Goal: Transaction & Acquisition: Purchase product/service

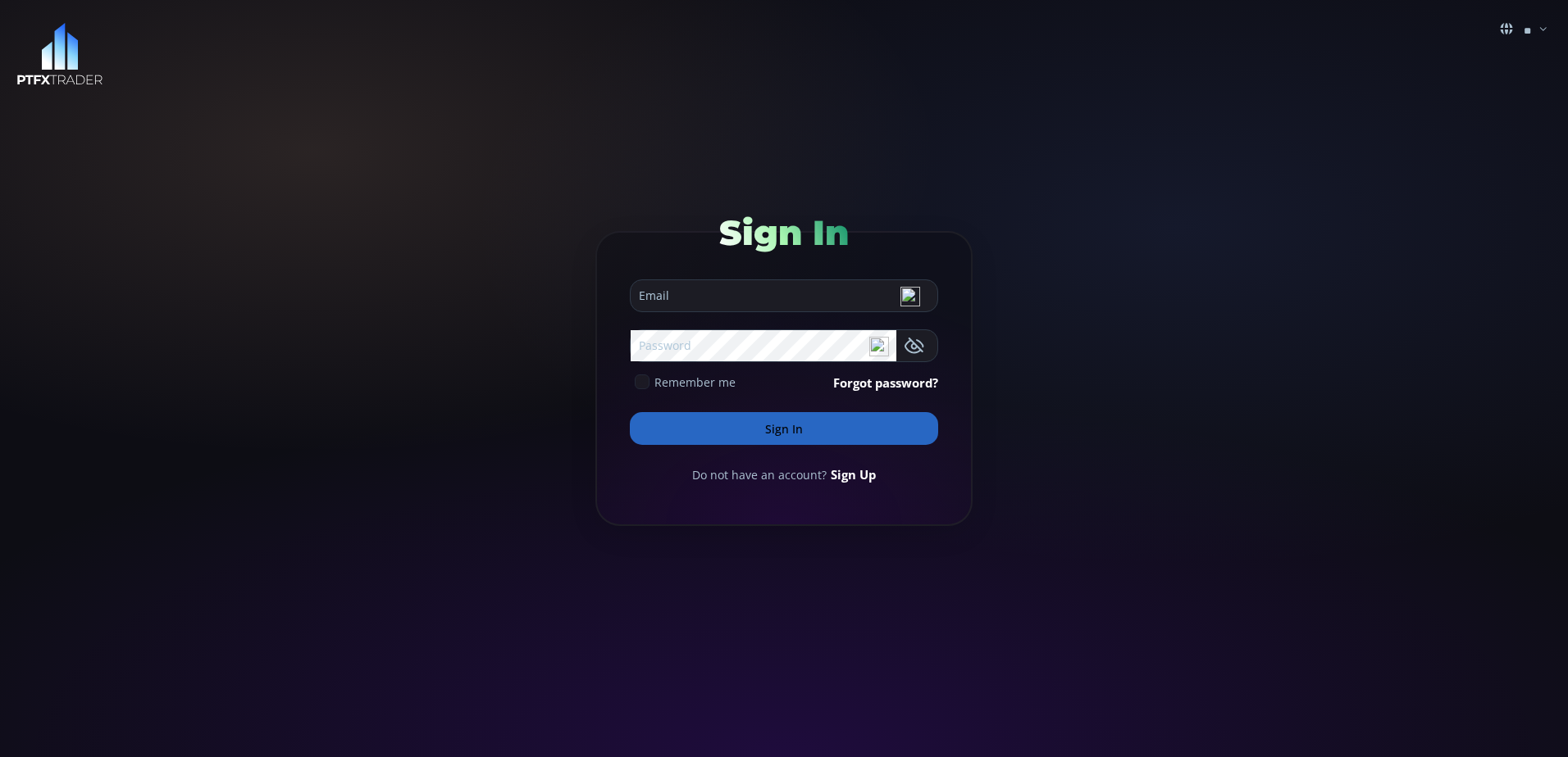
click at [782, 298] on input "email" at bounding box center [779, 295] width 298 height 31
type input "**********"
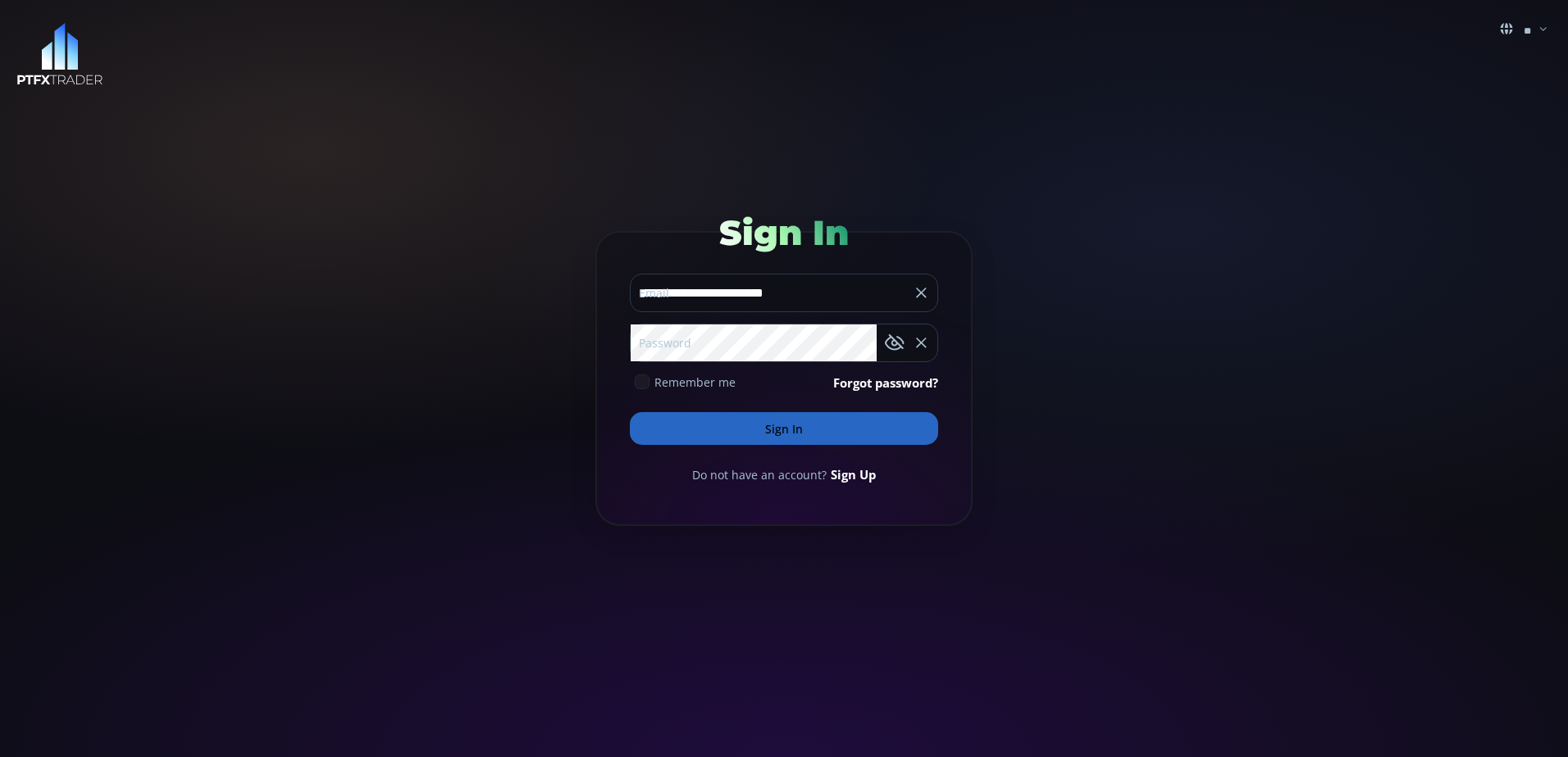
click at [646, 381] on use at bounding box center [642, 382] width 11 height 8
click at [815, 433] on button "Sign In" at bounding box center [783, 428] width 308 height 33
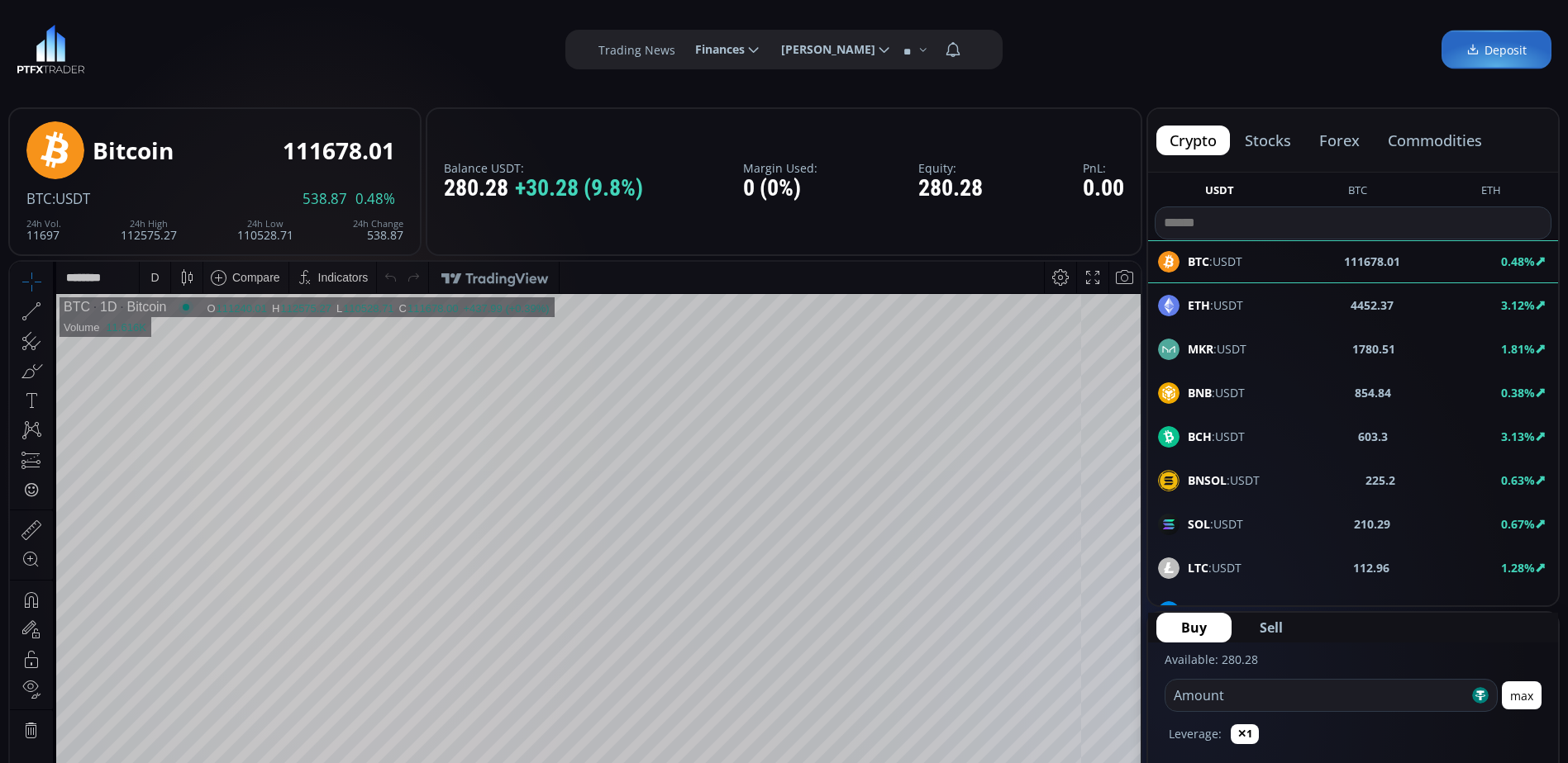
click at [1145, 63] on div "**********" at bounding box center [784, 50] width 1568 height 99
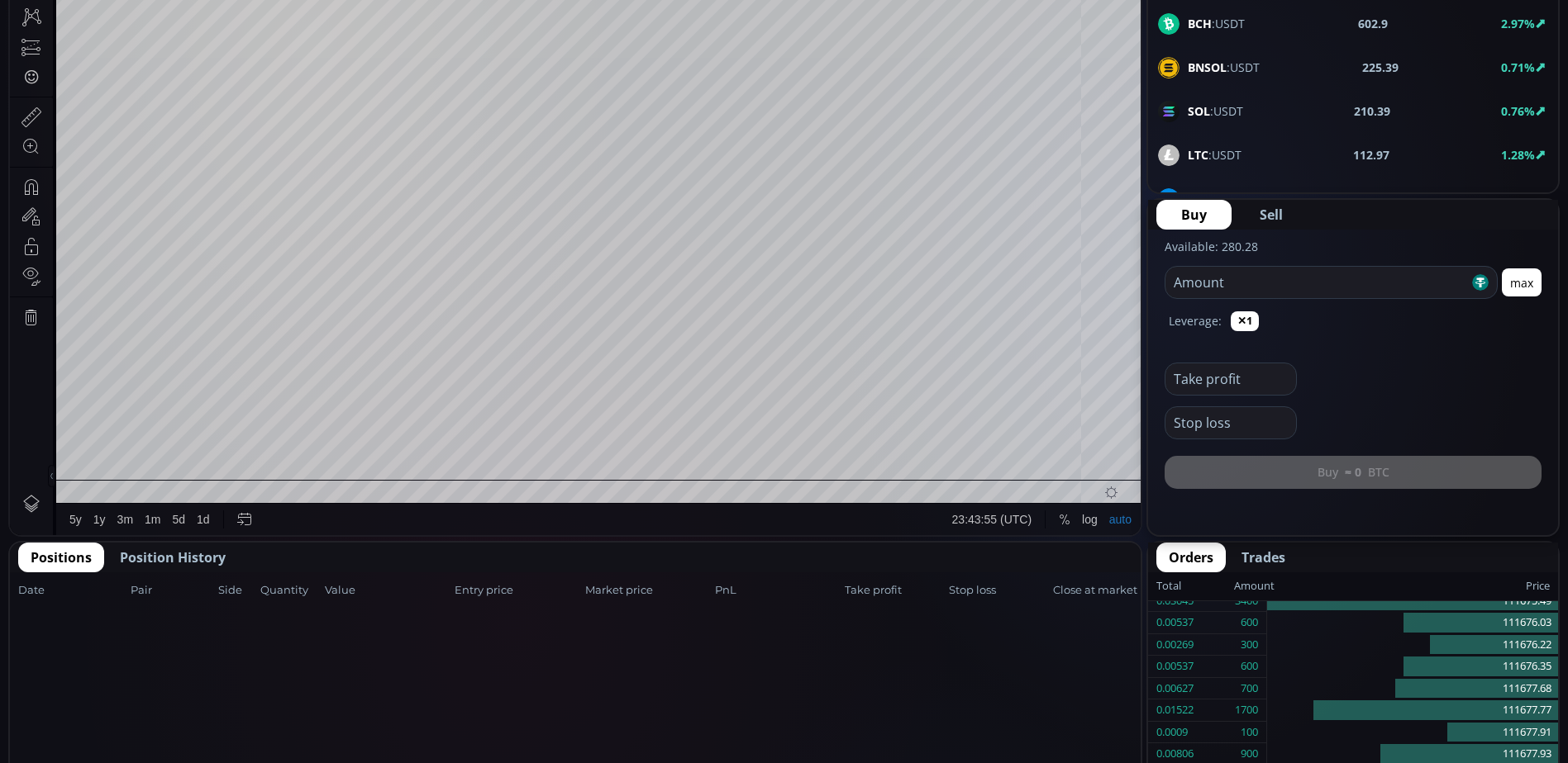
scroll to position [495, 0]
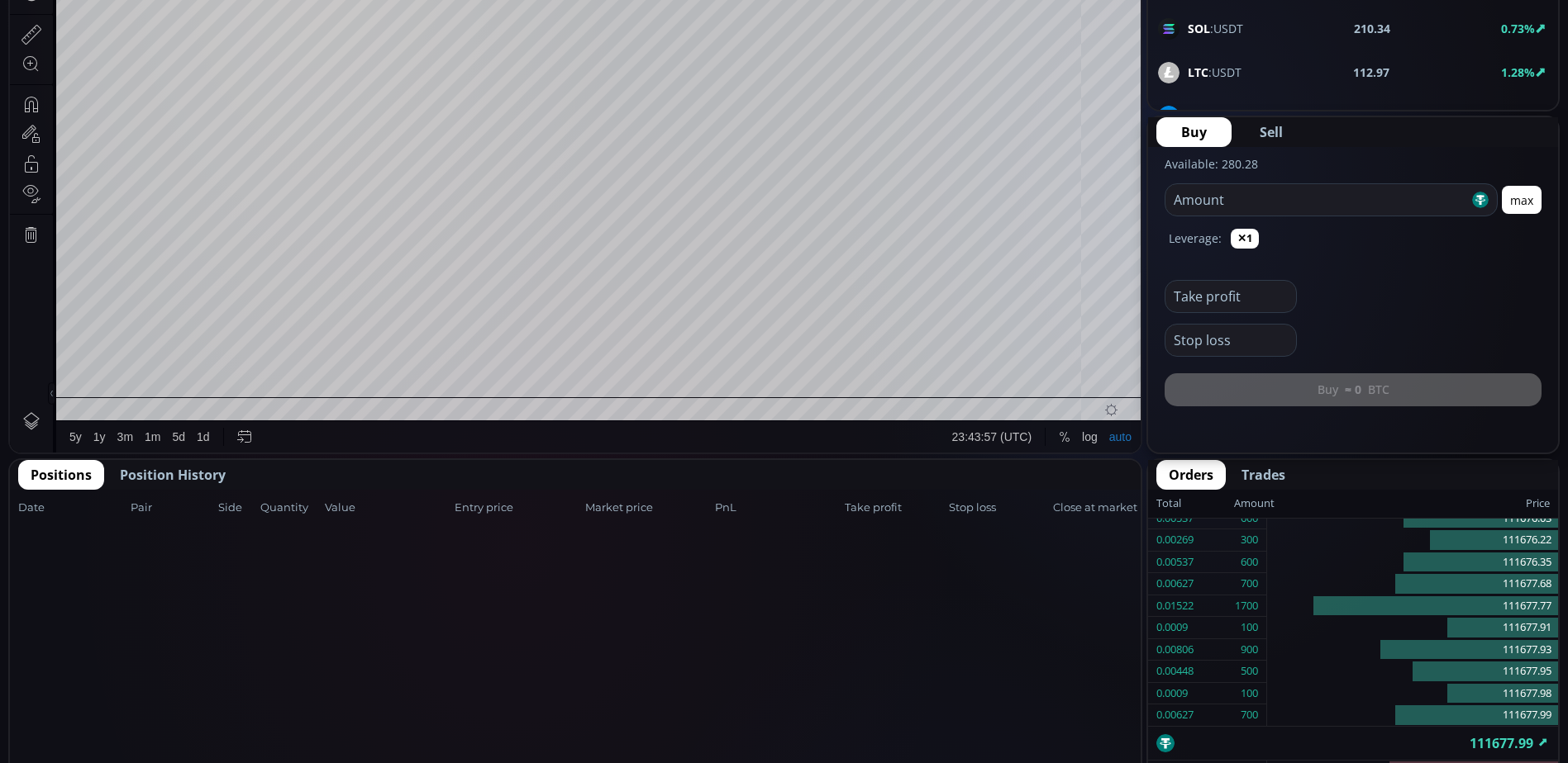
click at [203, 474] on span "Position History" at bounding box center [173, 475] width 106 height 20
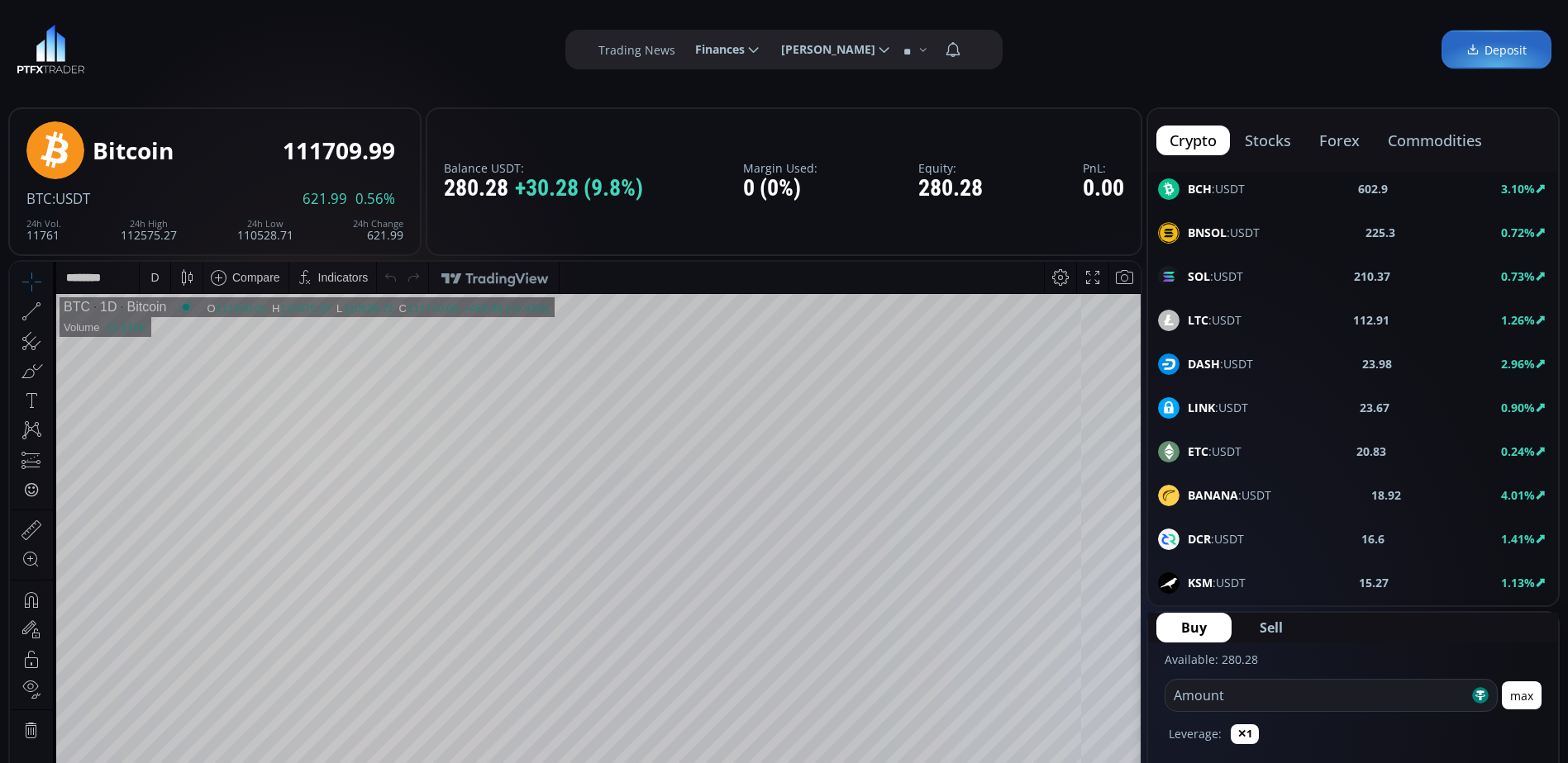
scroll to position [331, 0]
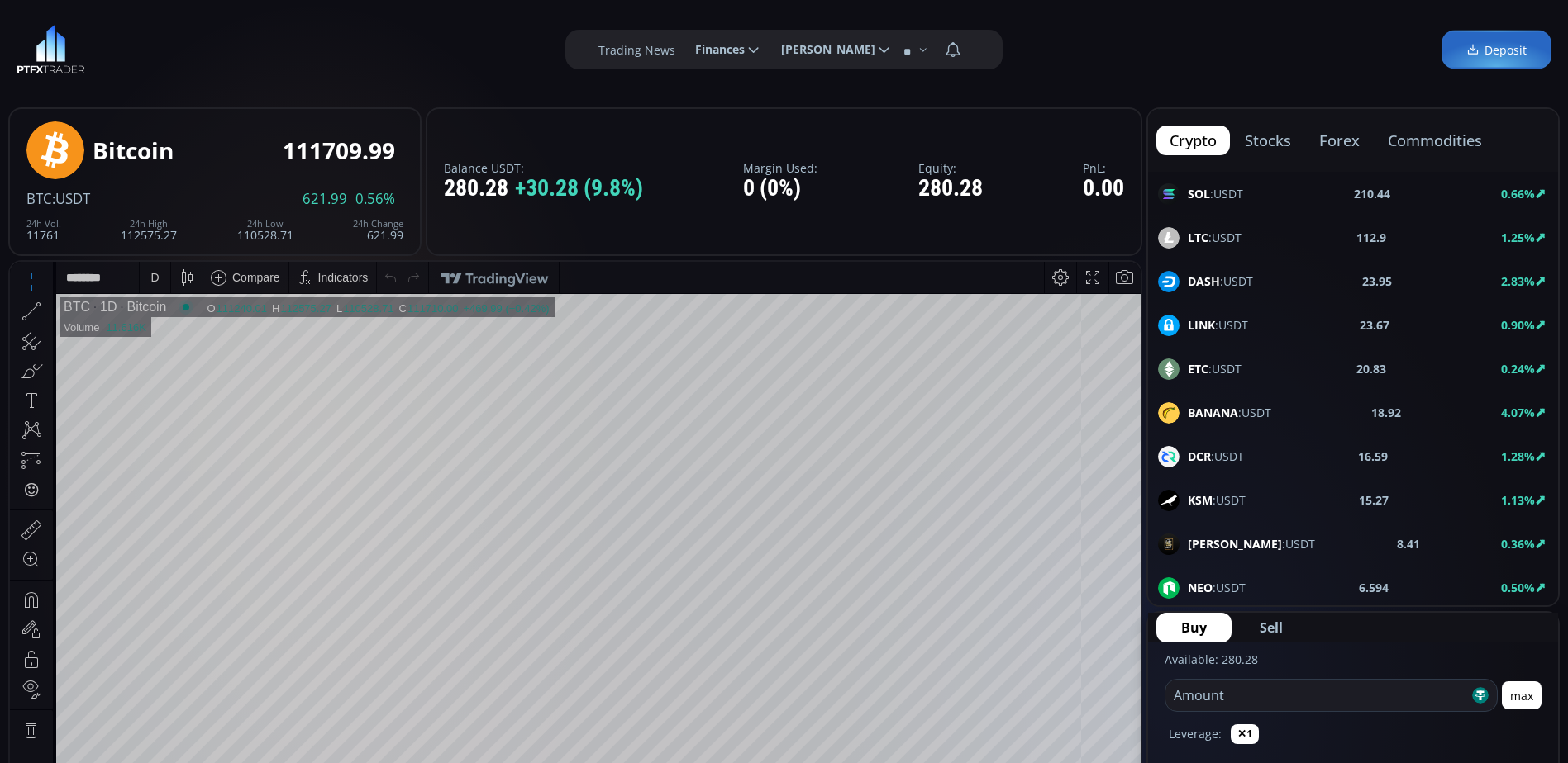
click at [1447, 133] on button "commodities" at bounding box center [1434, 140] width 120 height 29
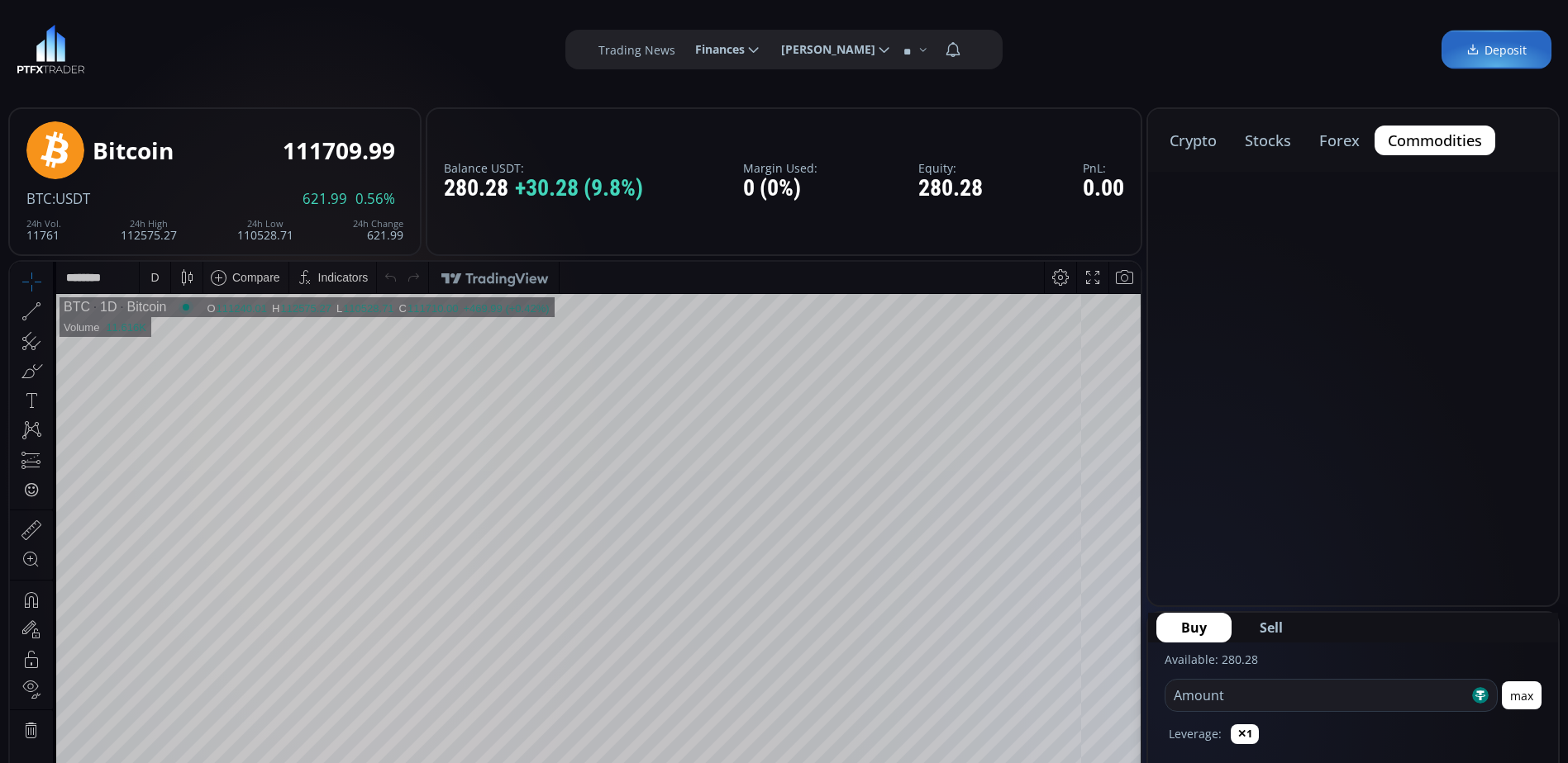
scroll to position [0, 0]
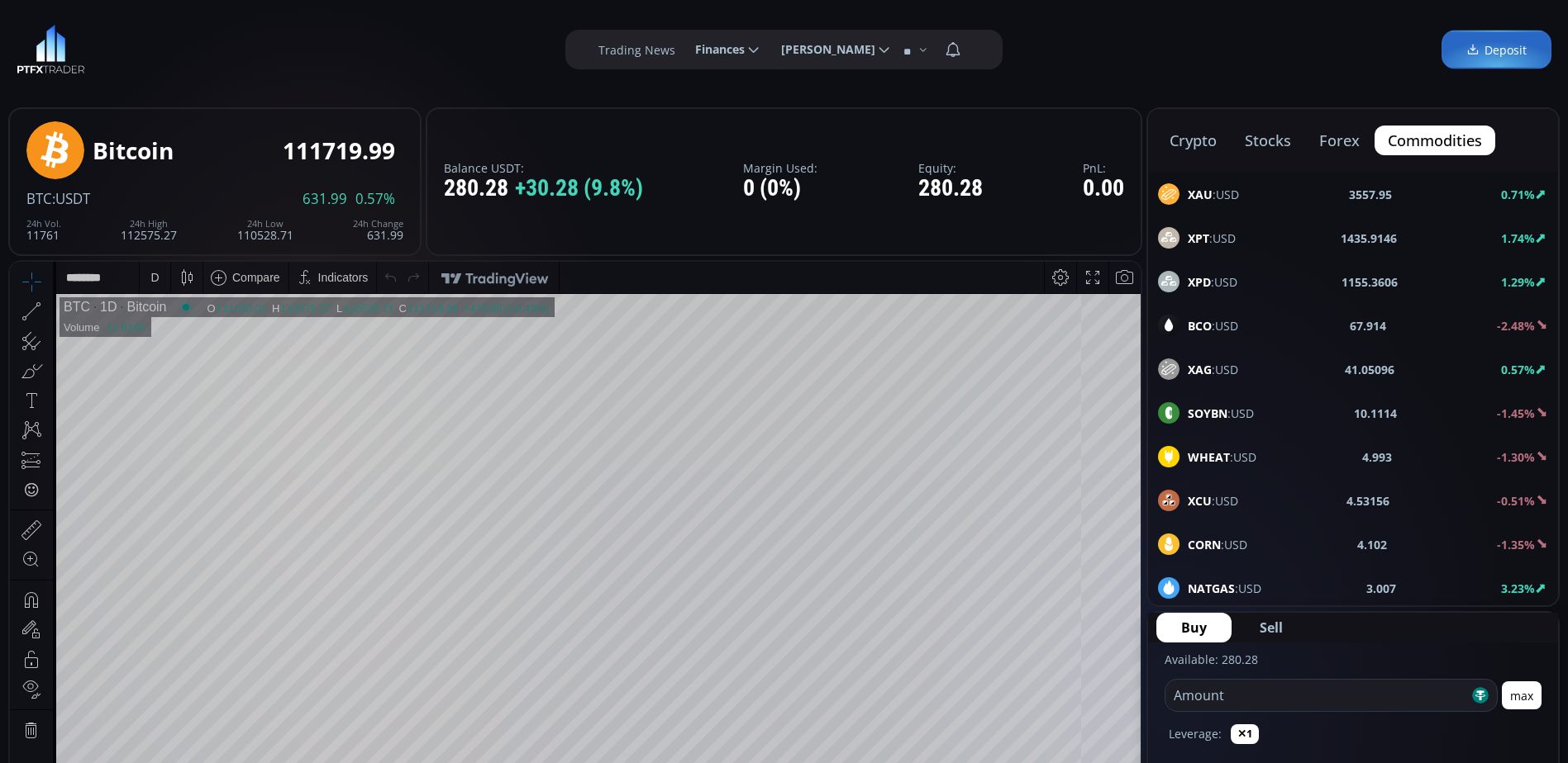
click at [1196, 321] on b "BCO" at bounding box center [1199, 326] width 24 height 16
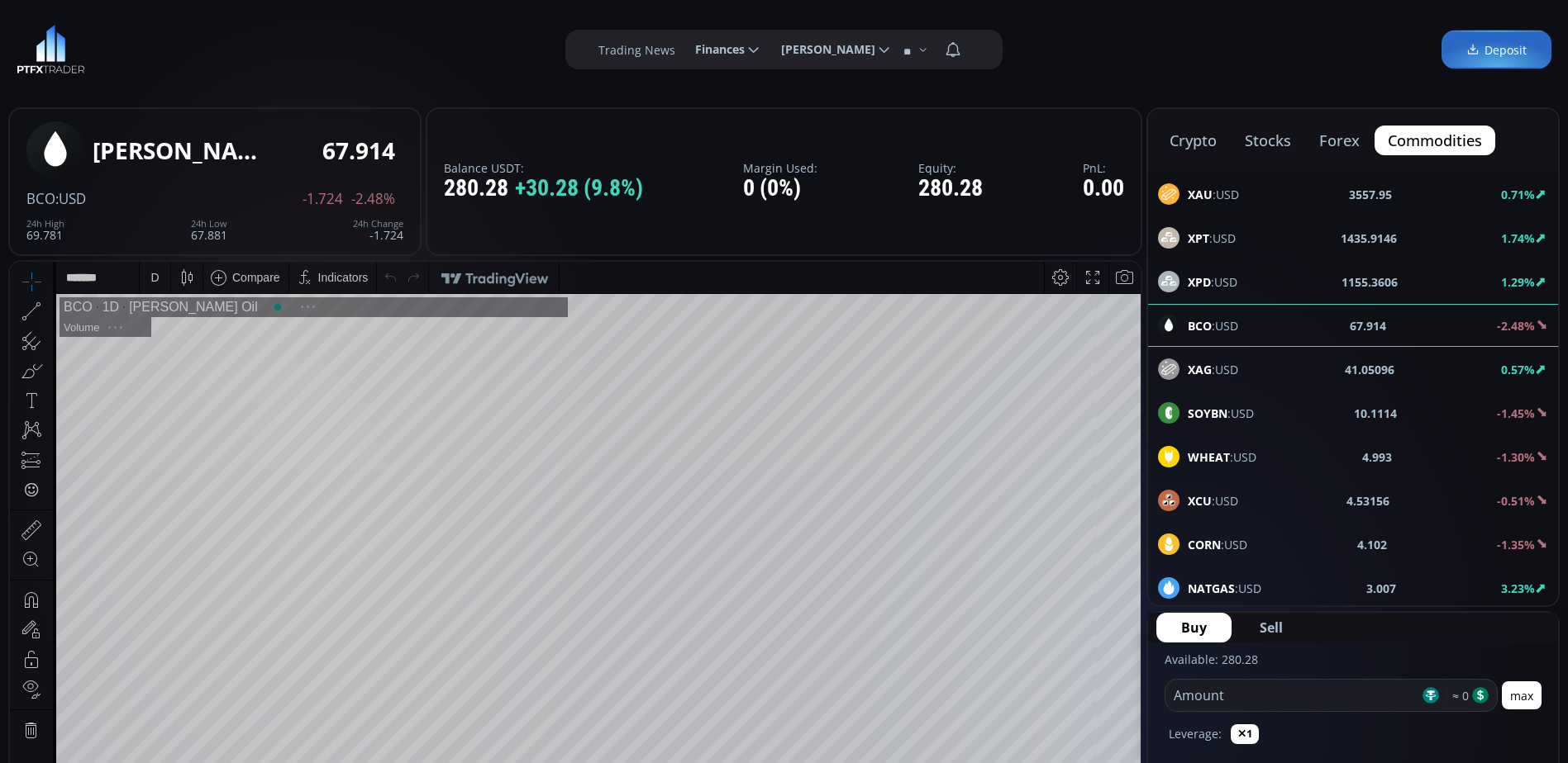
scroll to position [230, 0]
click at [1374, 136] on button "crypto" at bounding box center [1434, 140] width 120 height 29
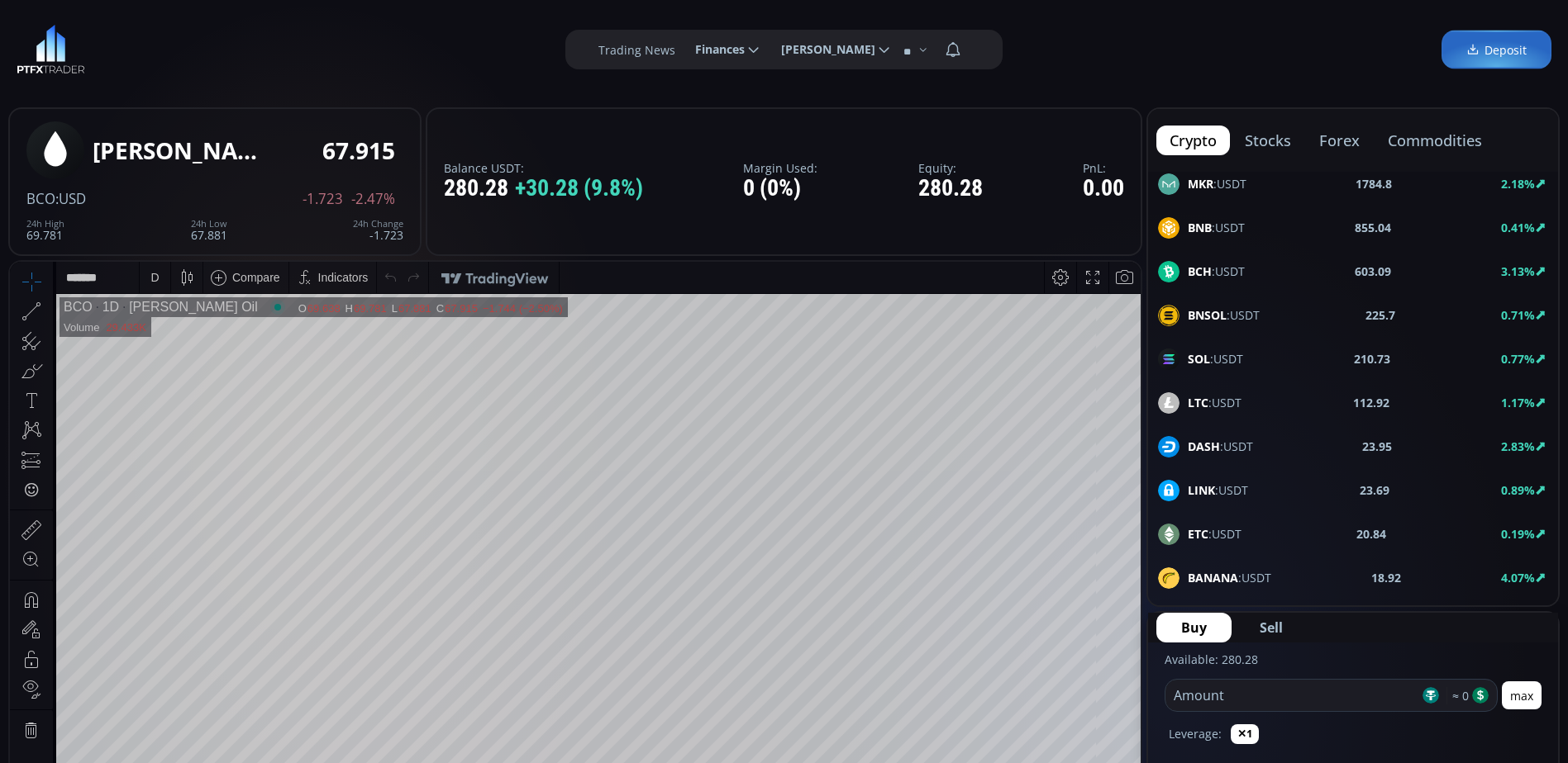
scroll to position [248, 0]
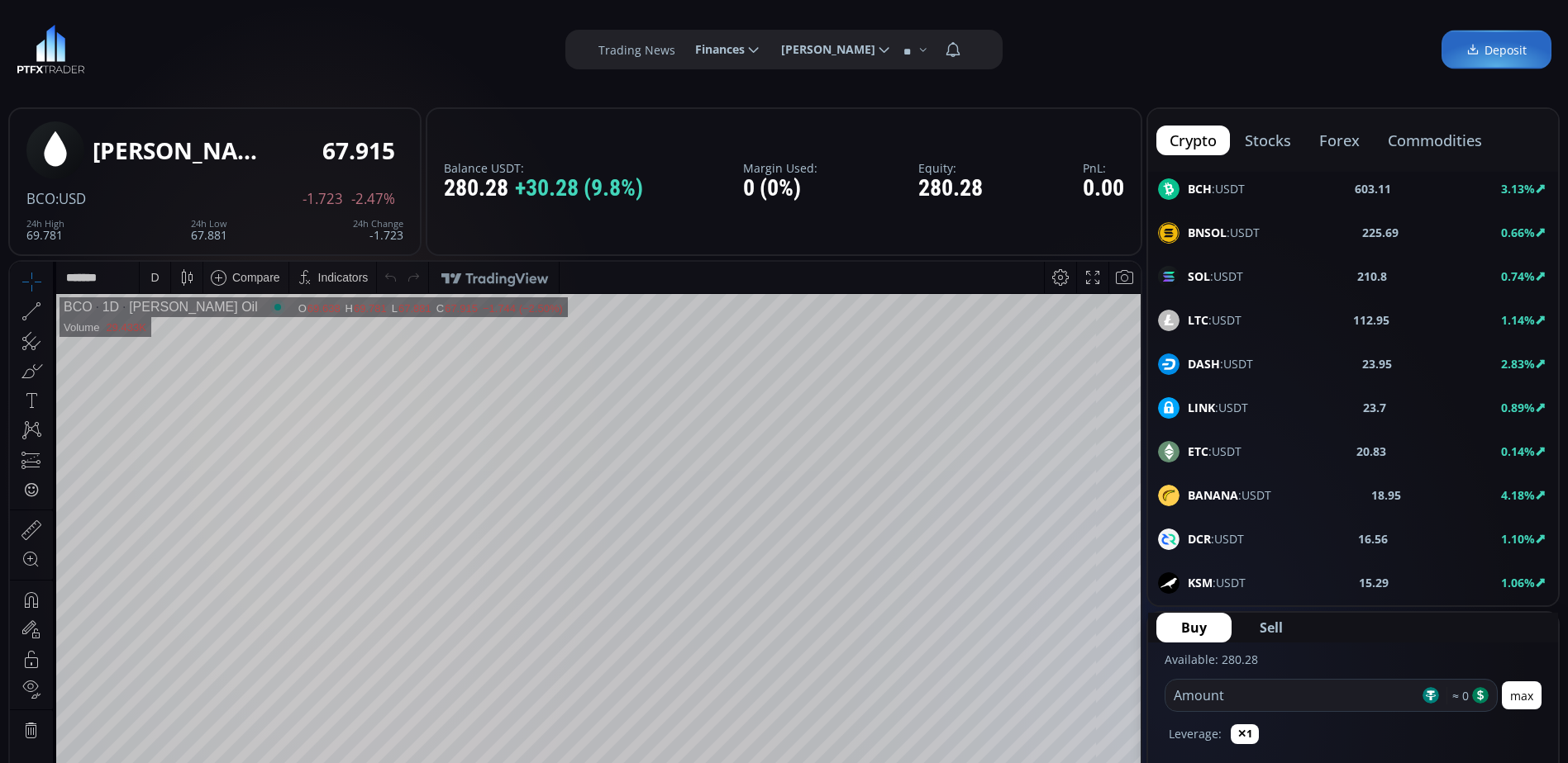
click at [1219, 408] on span "LINK :USDT" at bounding box center [1218, 407] width 61 height 18
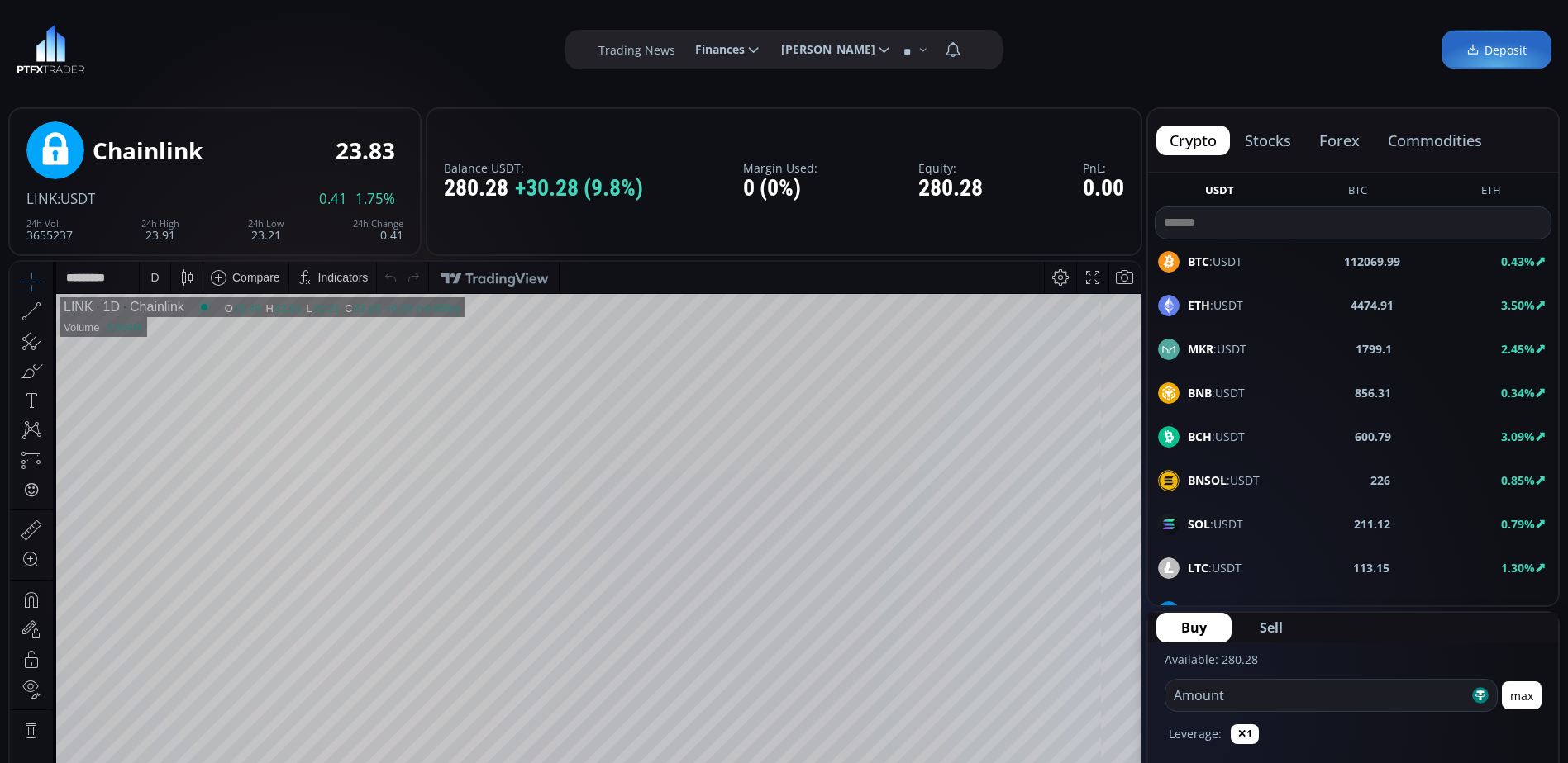
click at [1206, 259] on b "BTC" at bounding box center [1199, 261] width 22 height 16
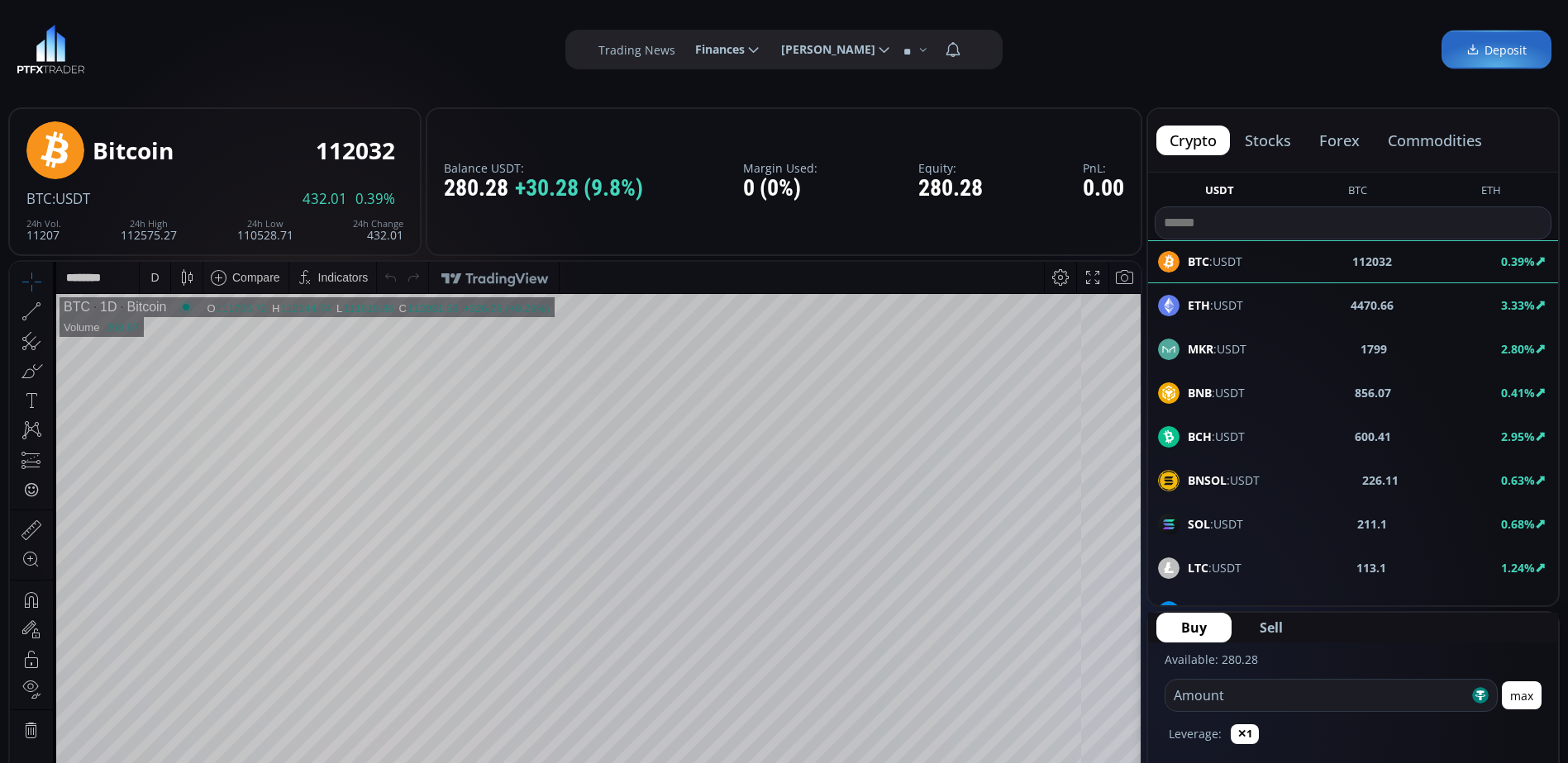
click at [1433, 139] on button "commodities" at bounding box center [1434, 140] width 120 height 29
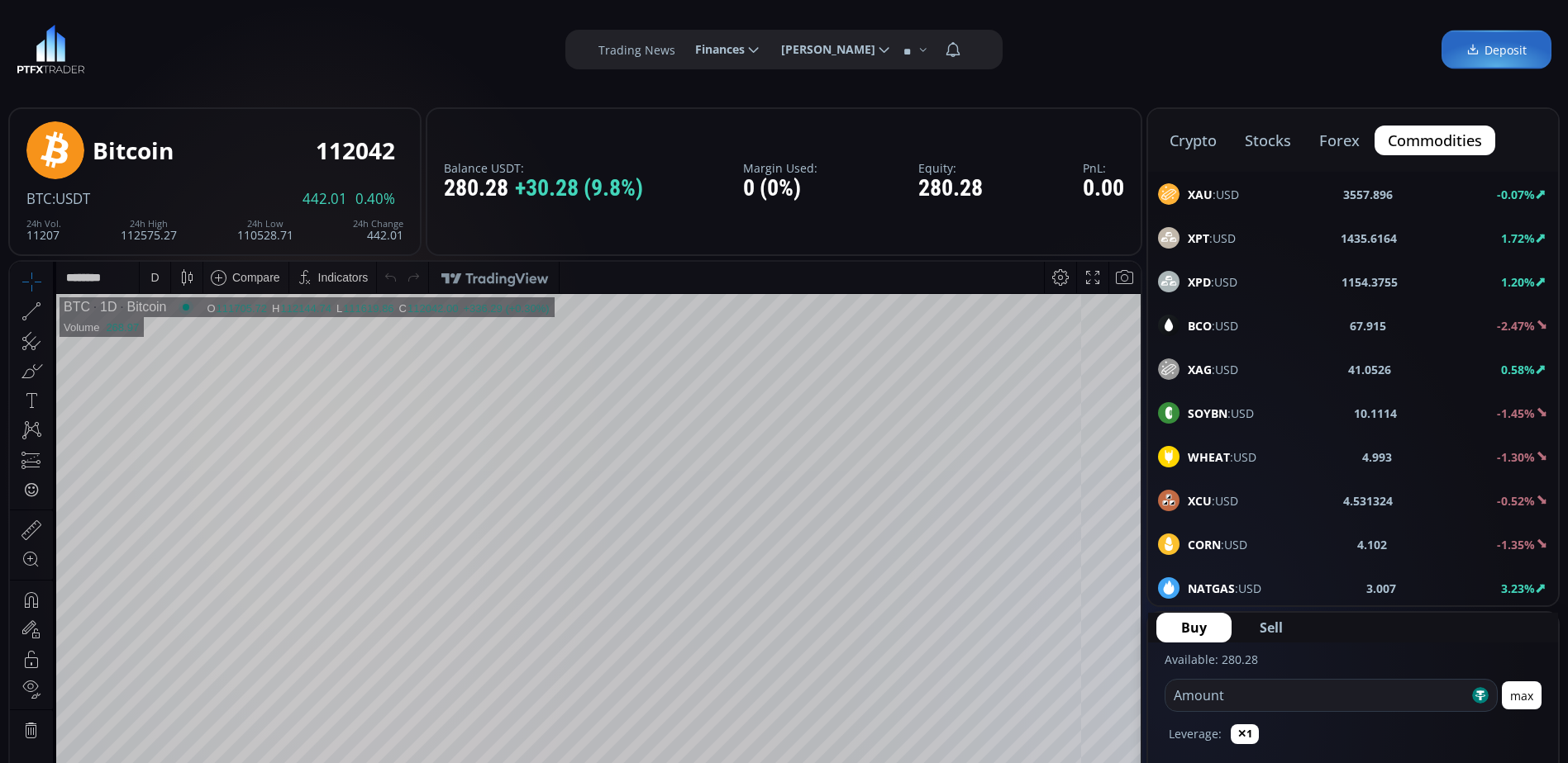
click at [1220, 324] on span "BCO :USD" at bounding box center [1213, 326] width 50 height 18
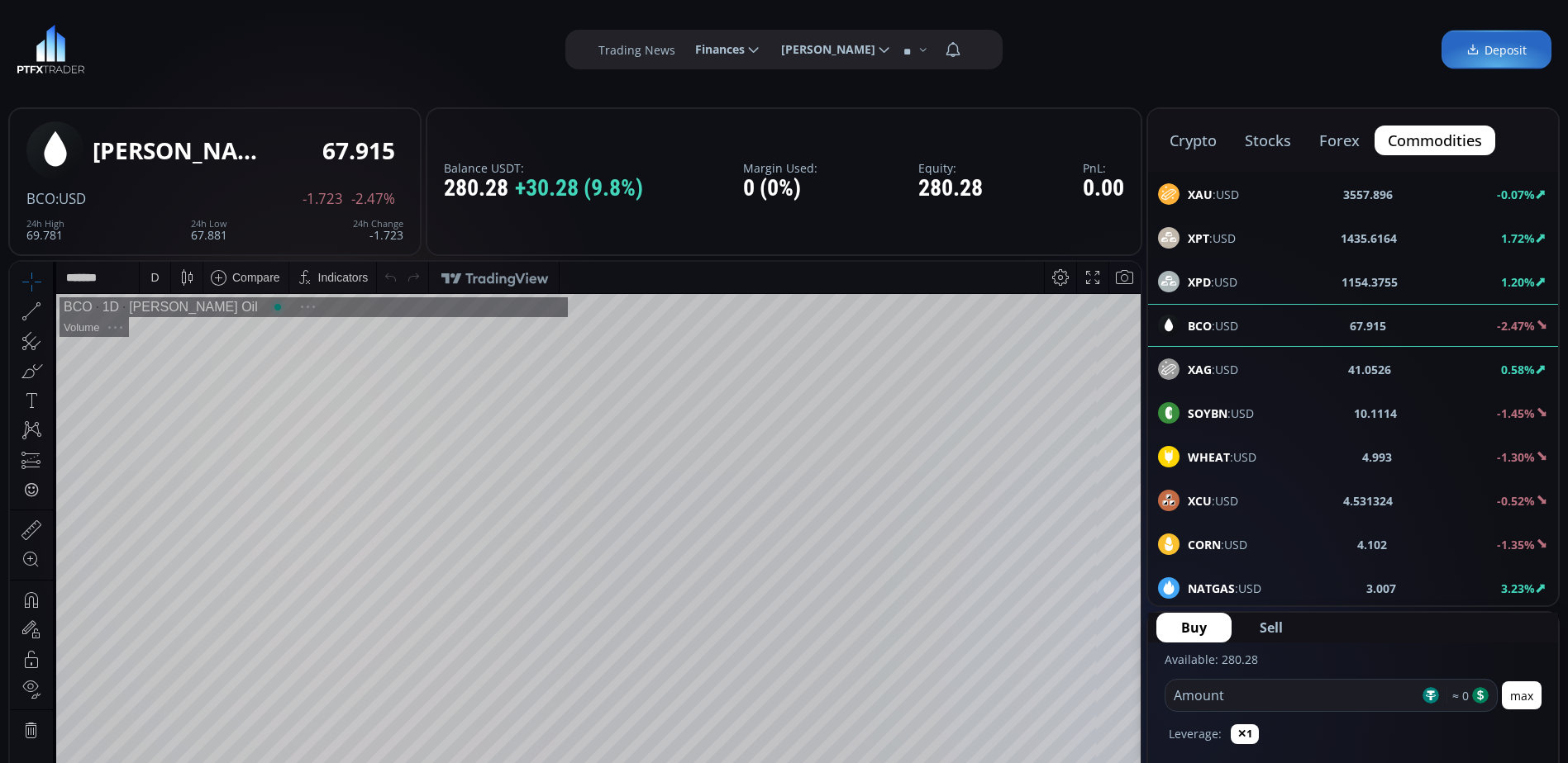
scroll to position [230, 0]
click at [1374, 142] on button "crypto" at bounding box center [1434, 140] width 120 height 29
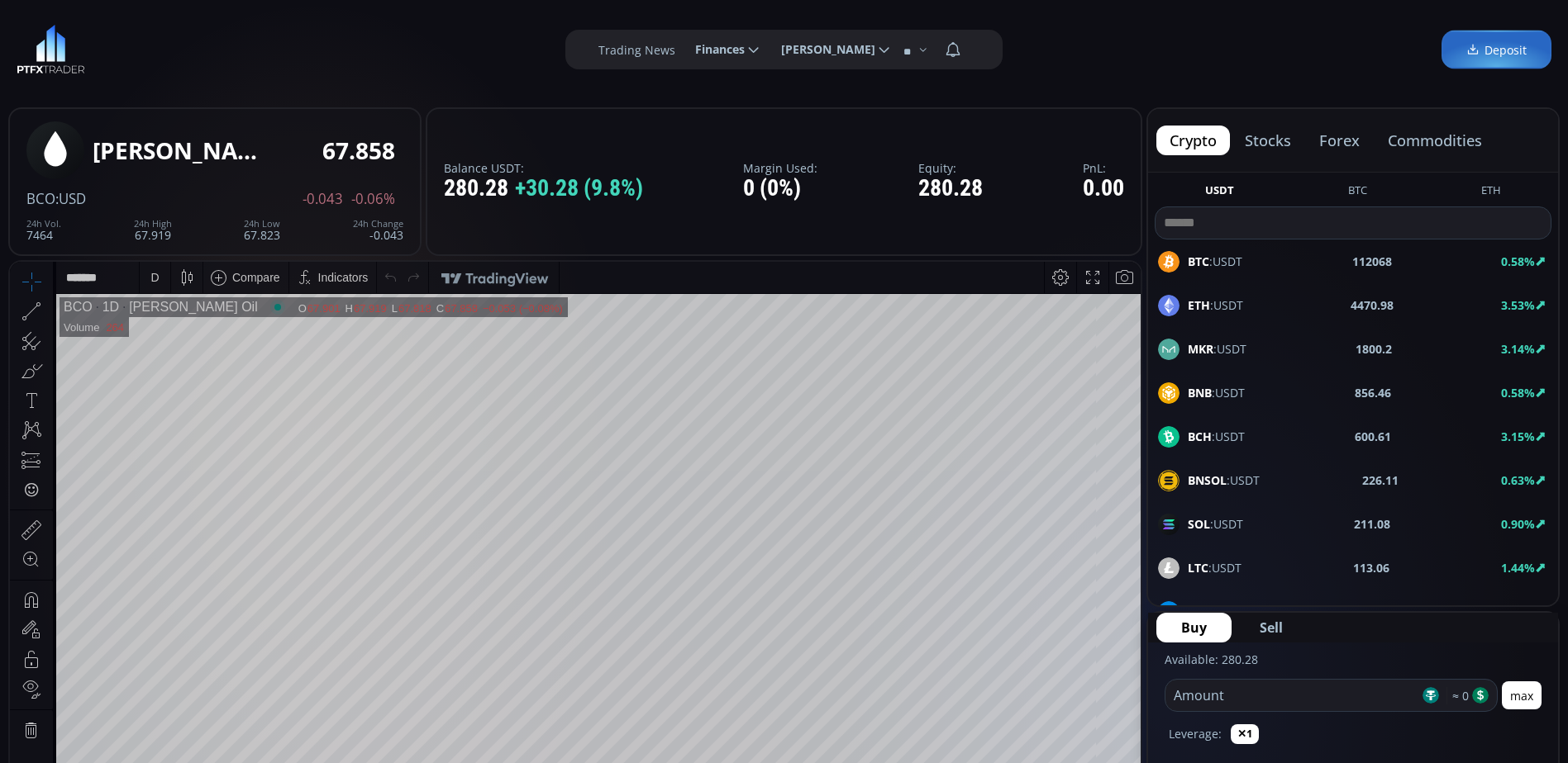
click at [1215, 260] on span "BTC :USDT" at bounding box center [1215, 261] width 55 height 18
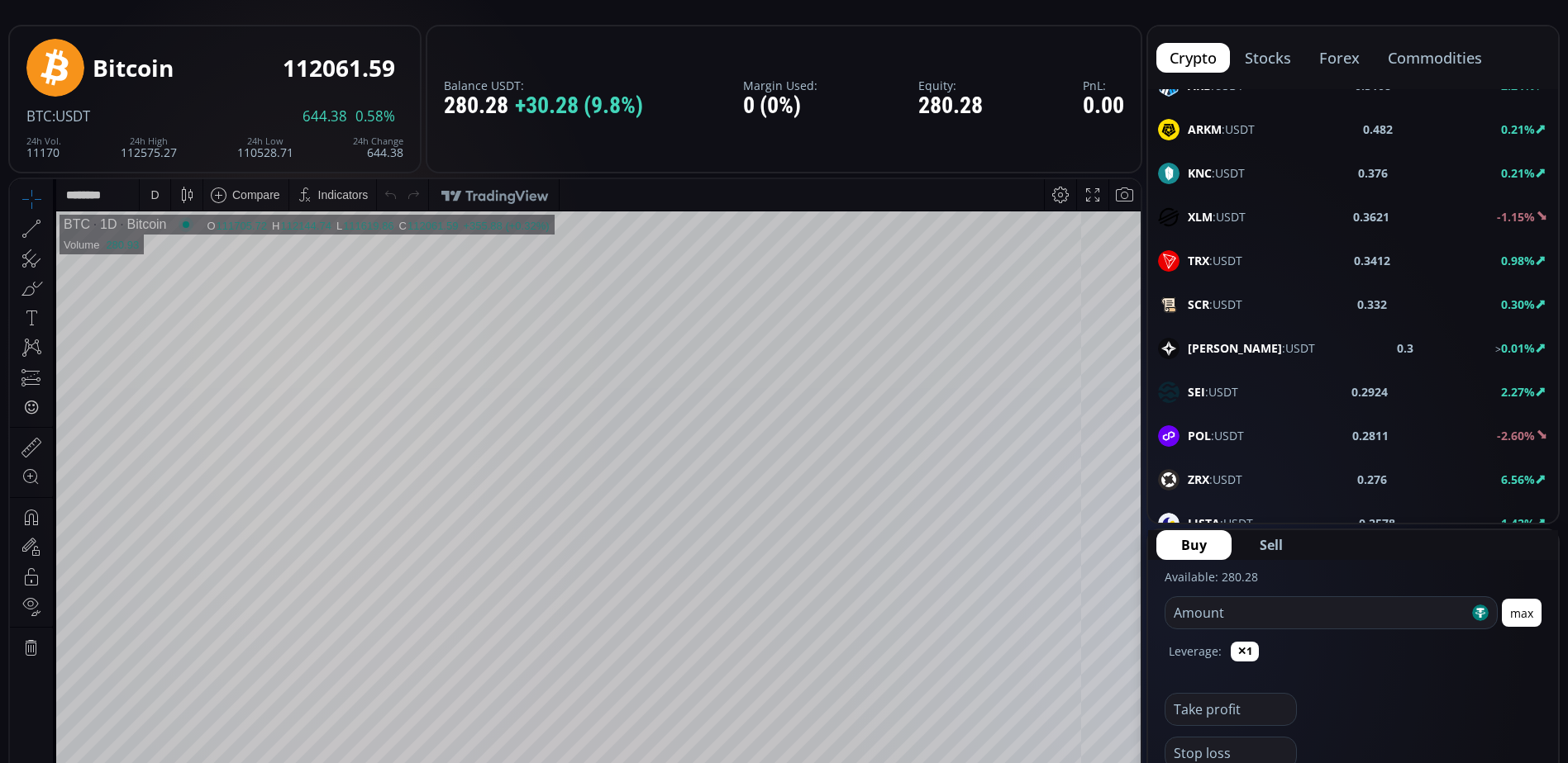
scroll to position [1412, 0]
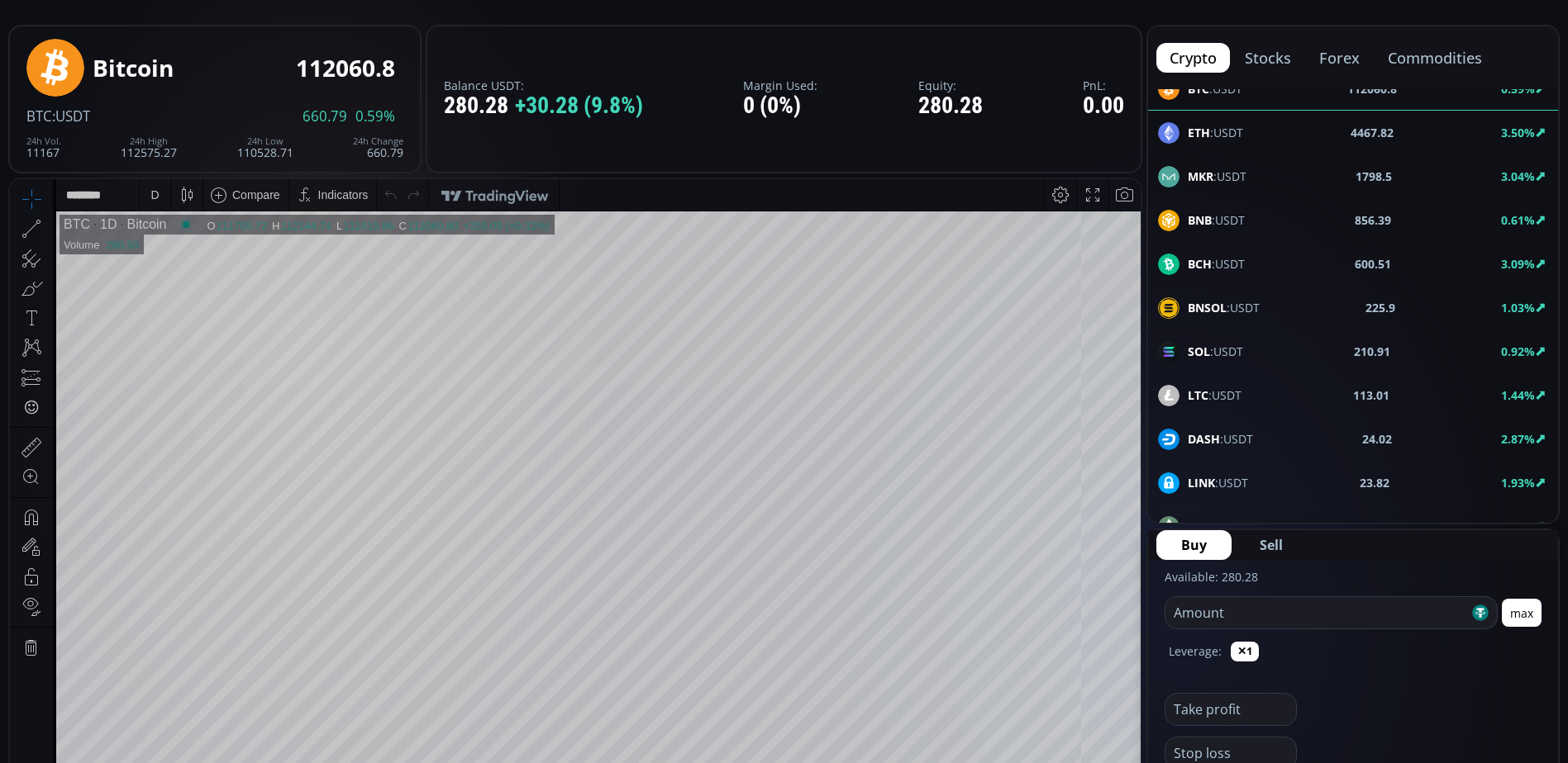
scroll to position [8, 0]
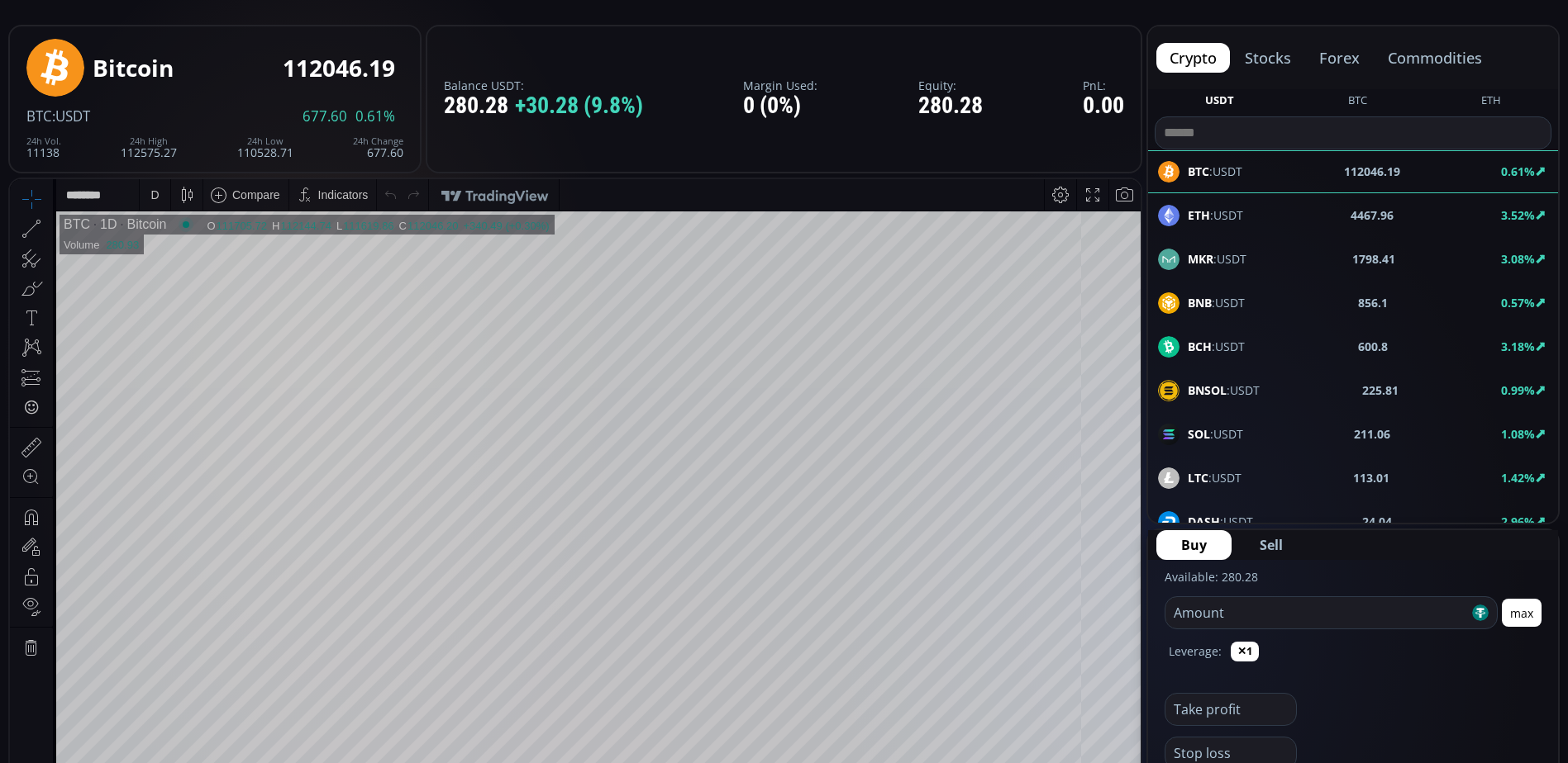
click at [335, 196] on div "Indicators" at bounding box center [343, 195] width 50 height 13
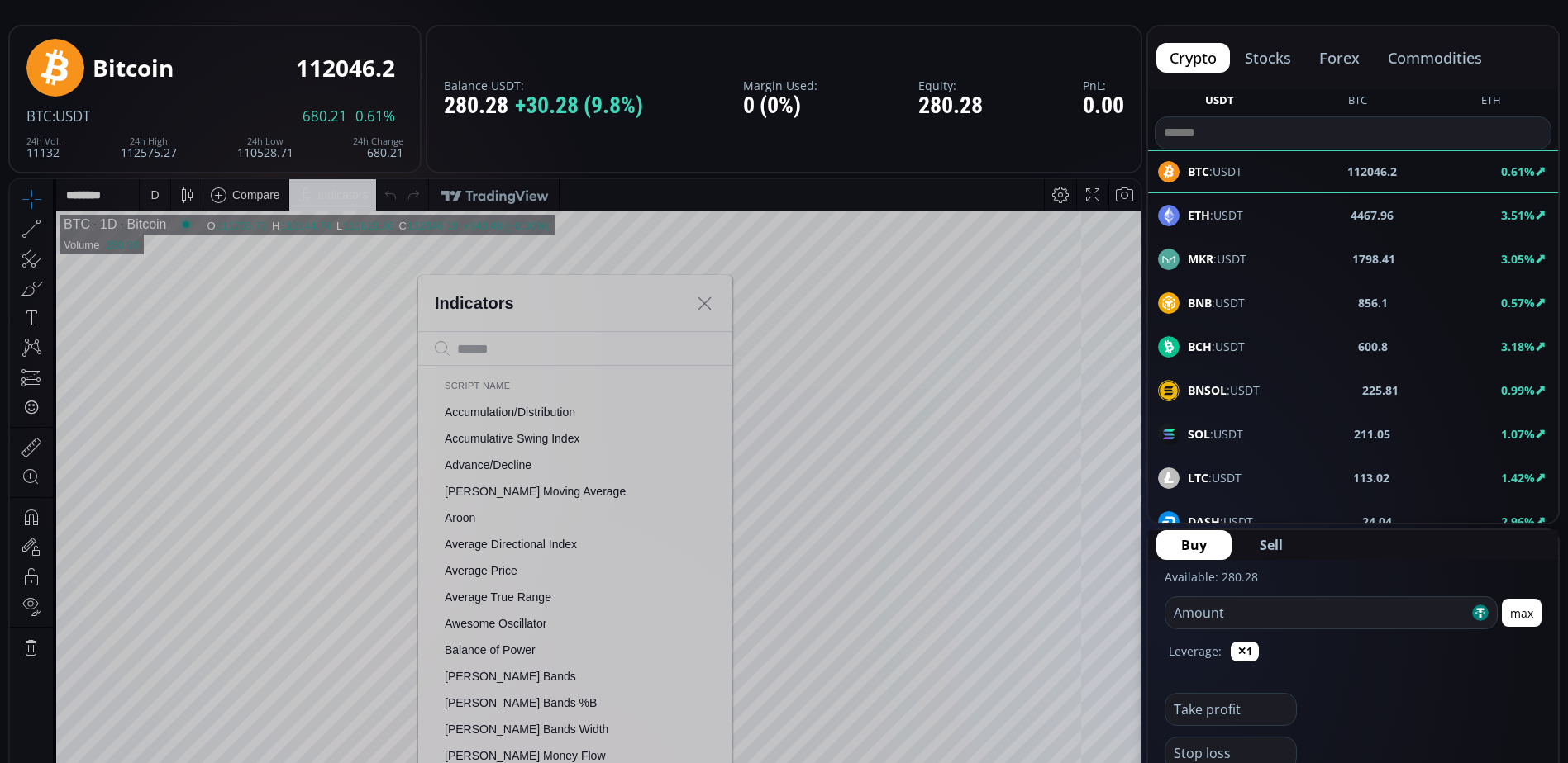
click at [560, 441] on span "Accumulative Swing Index" at bounding box center [512, 439] width 135 height 13
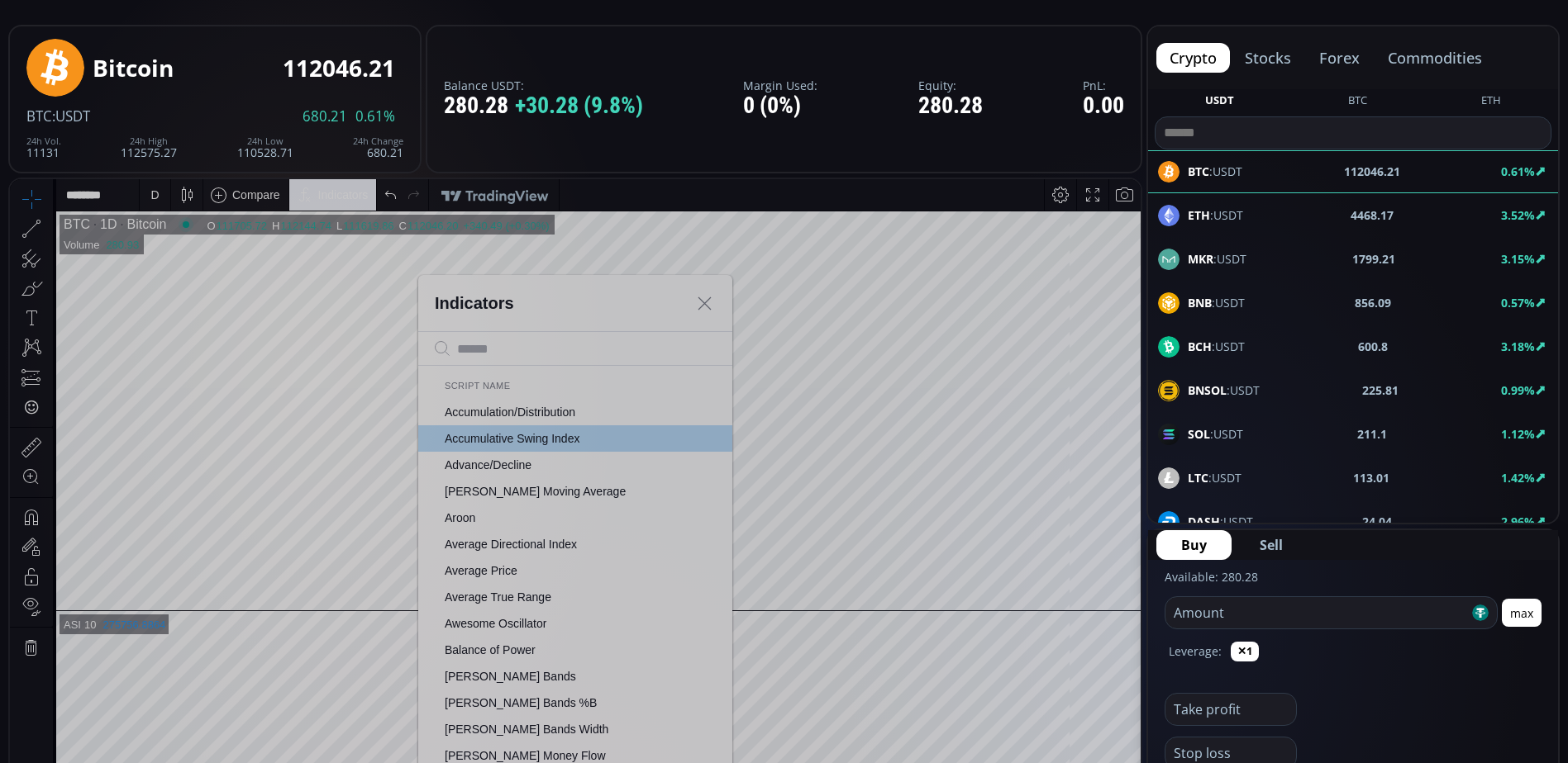
click at [506, 571] on span "Average Price" at bounding box center [481, 571] width 72 height 13
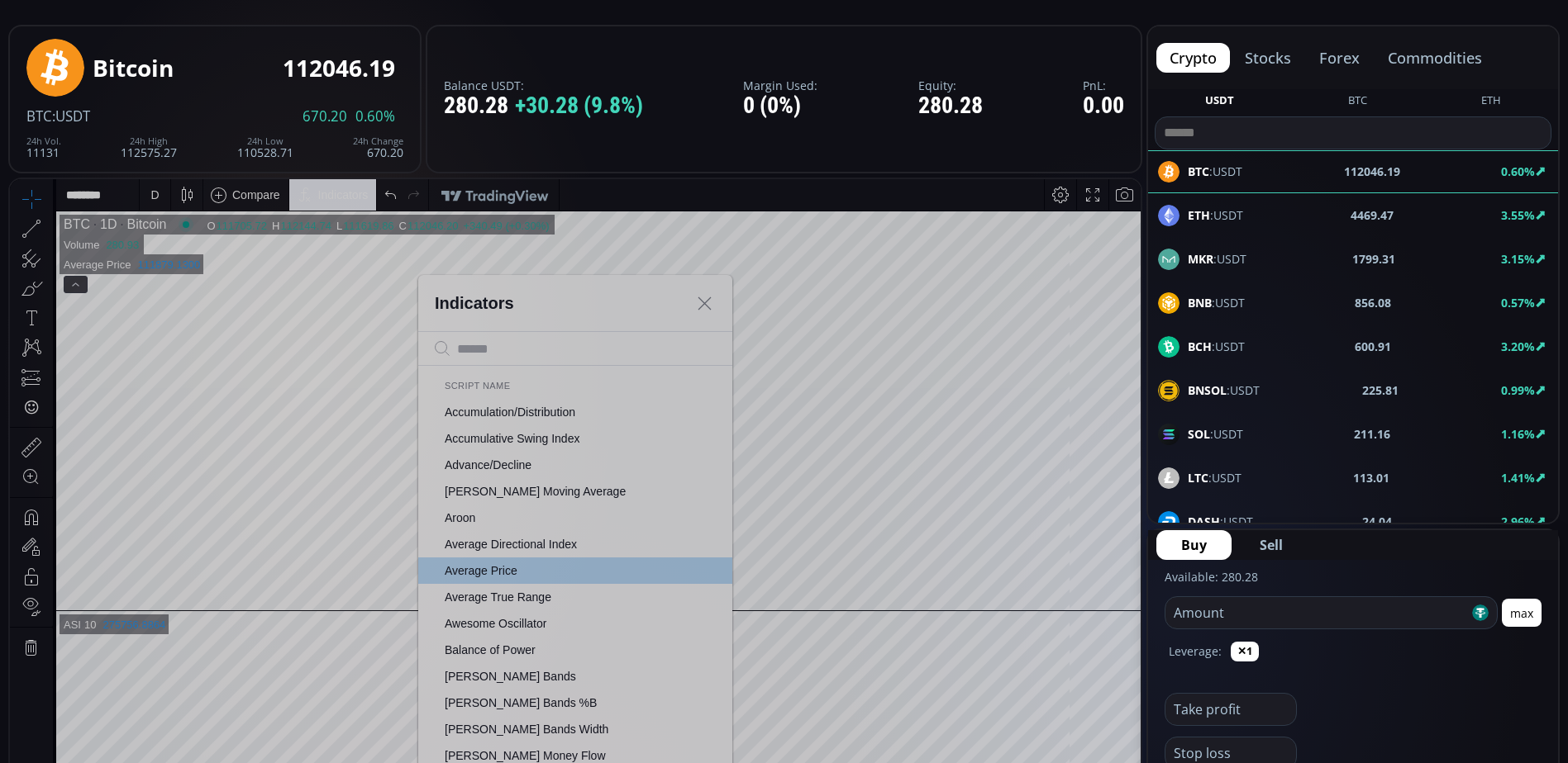
click at [709, 307] on icon at bounding box center [704, 304] width 13 height 13
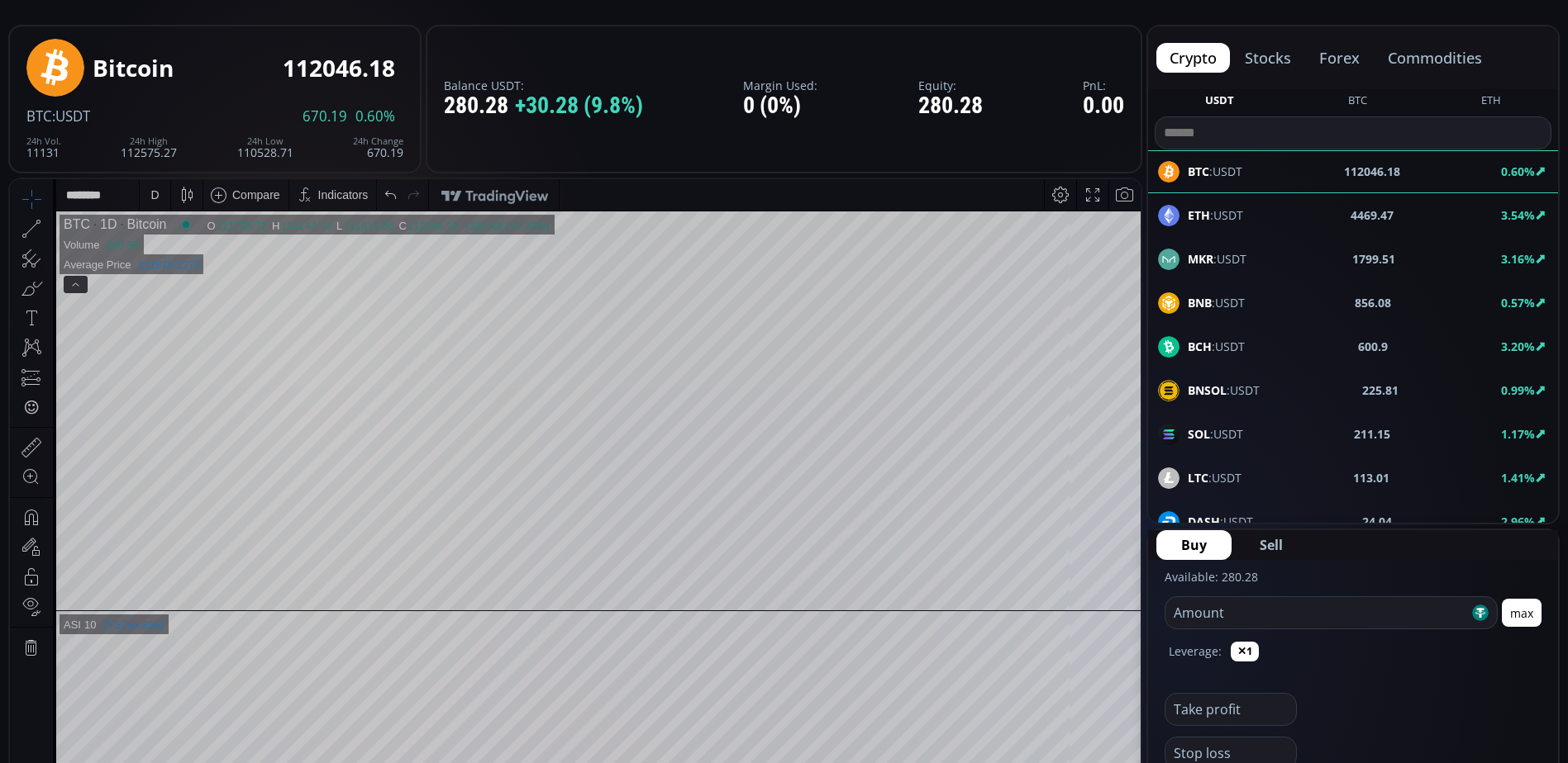
click at [28, 259] on icon at bounding box center [31, 258] width 23 height 23
click at [36, 262] on icon at bounding box center [31, 258] width 23 height 23
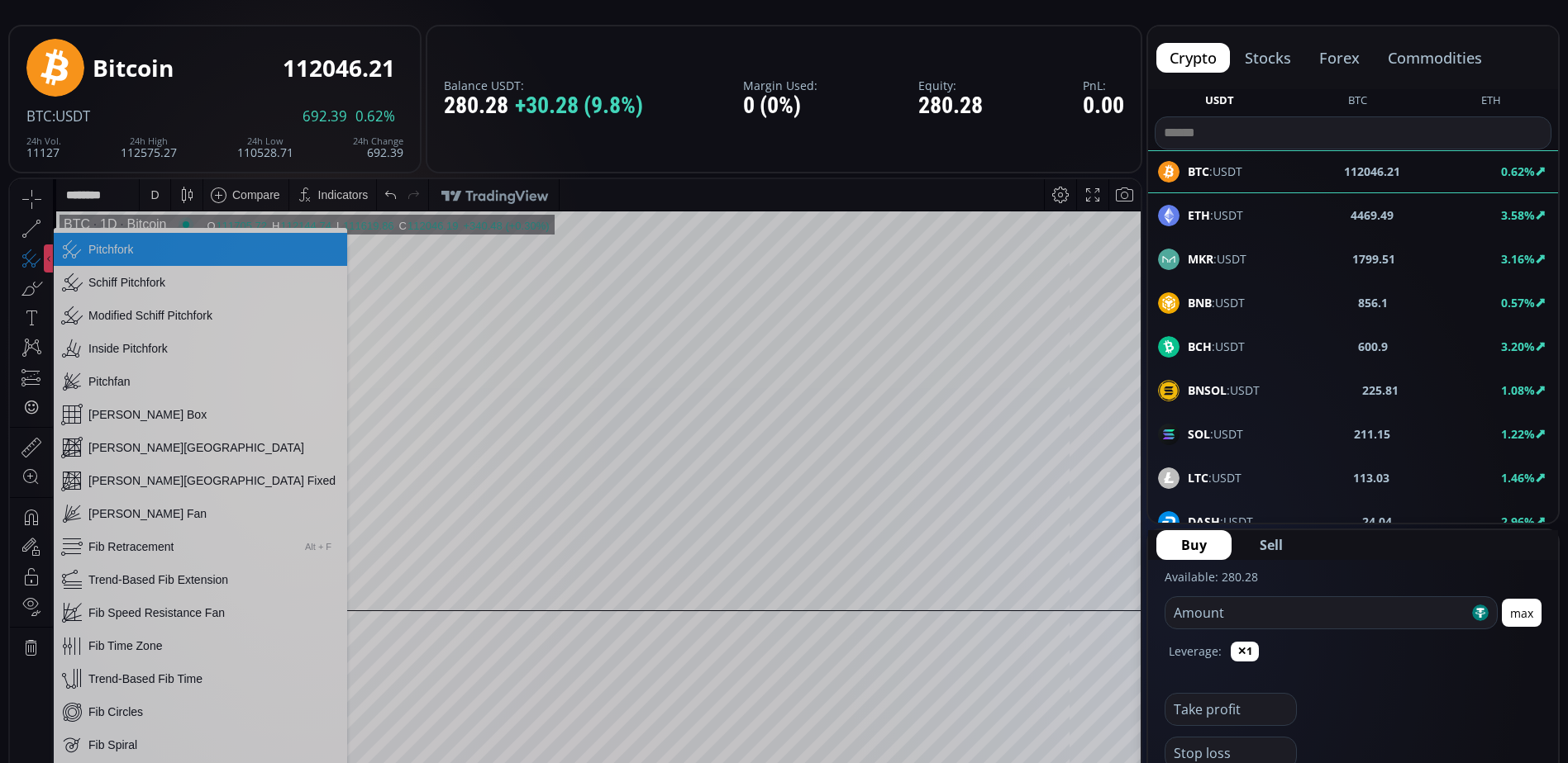
click at [619, 27] on div "Balance USDT: 280.28 +30.28 (9.8%) Margin Used: 0 (0%) Equity: 280.28 PnL: 0.00" at bounding box center [784, 98] width 716 height 149
click at [98, 581] on div "Trend-Based Fib Extension" at bounding box center [158, 580] width 140 height 13
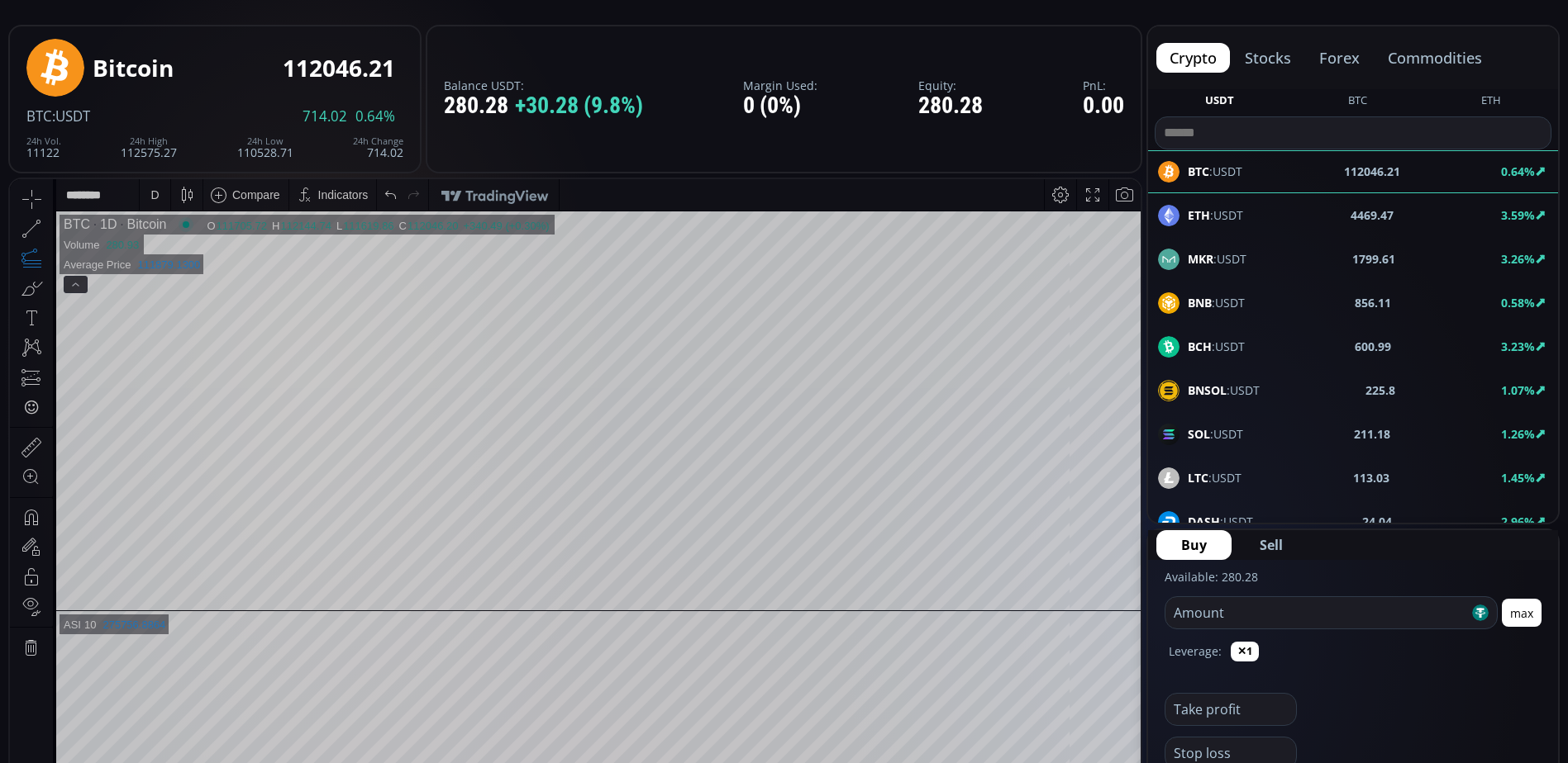
click at [736, 151] on div "Balance USDT: 280.28 +30.28 (9.8%) Margin Used: 0 (0%) Equity: 280.28 PnL: 0.00" at bounding box center [784, 98] width 716 height 149
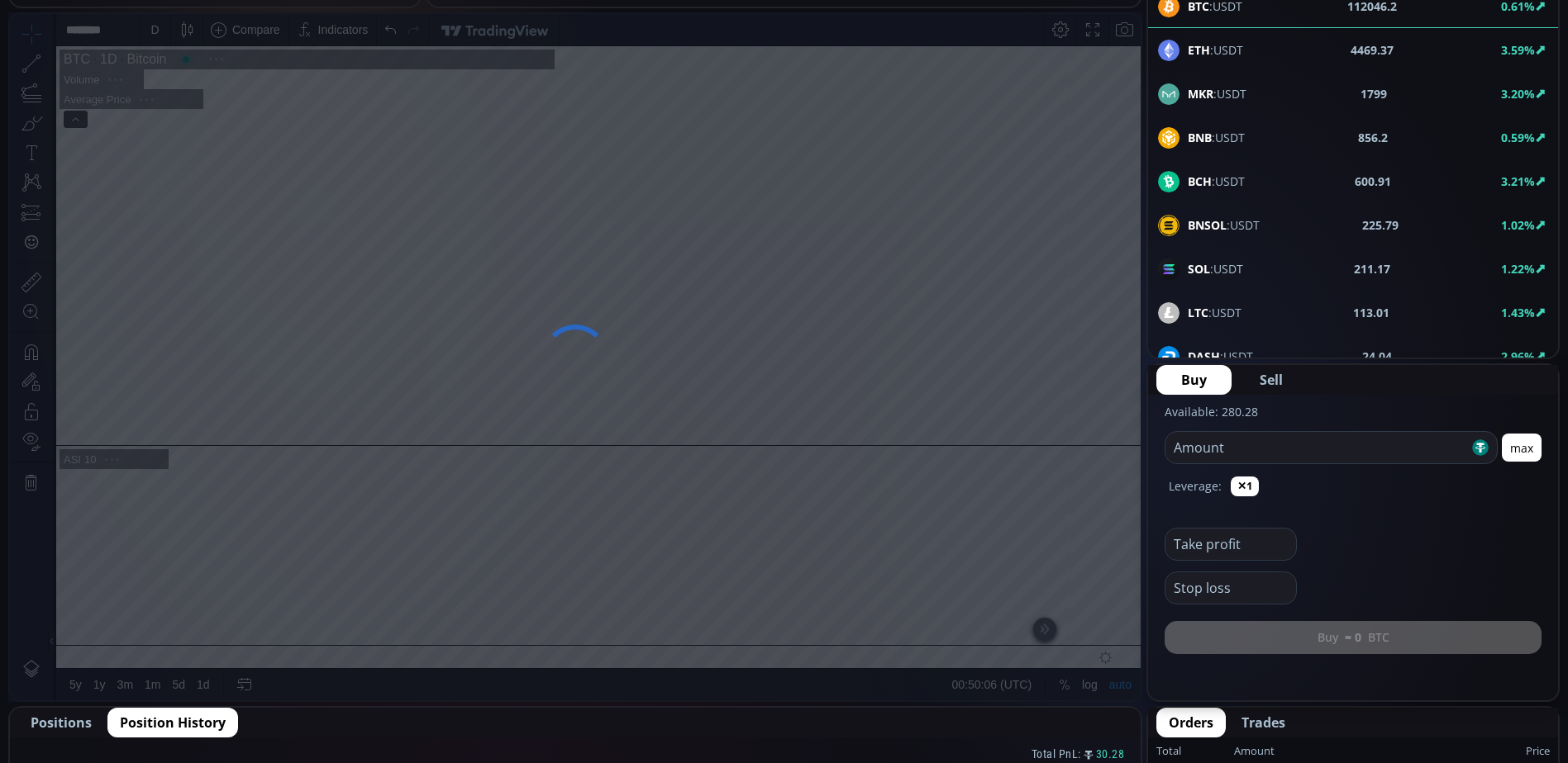
scroll to position [165, 0]
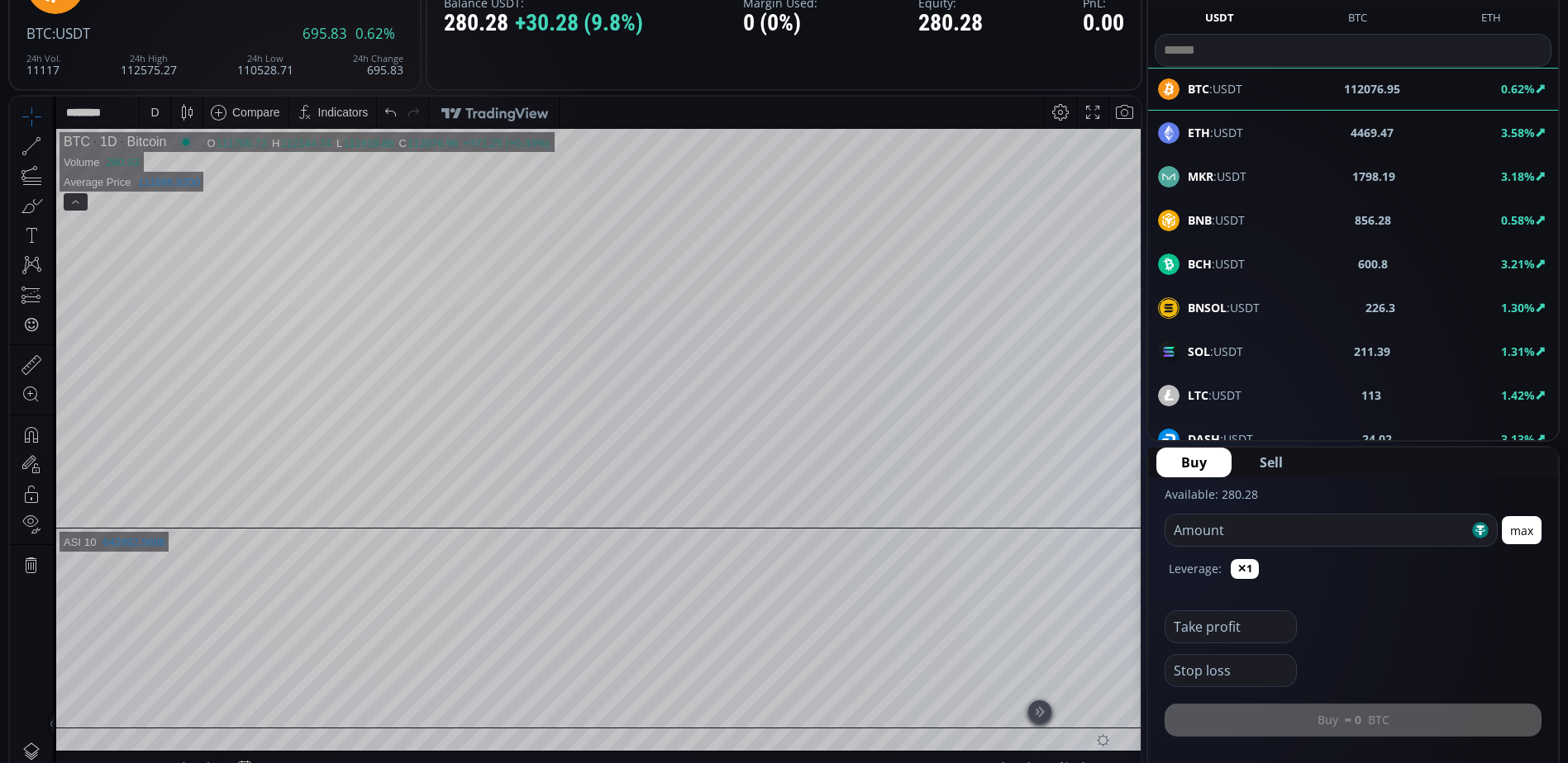
click at [179, 112] on icon at bounding box center [186, 112] width 23 height 23
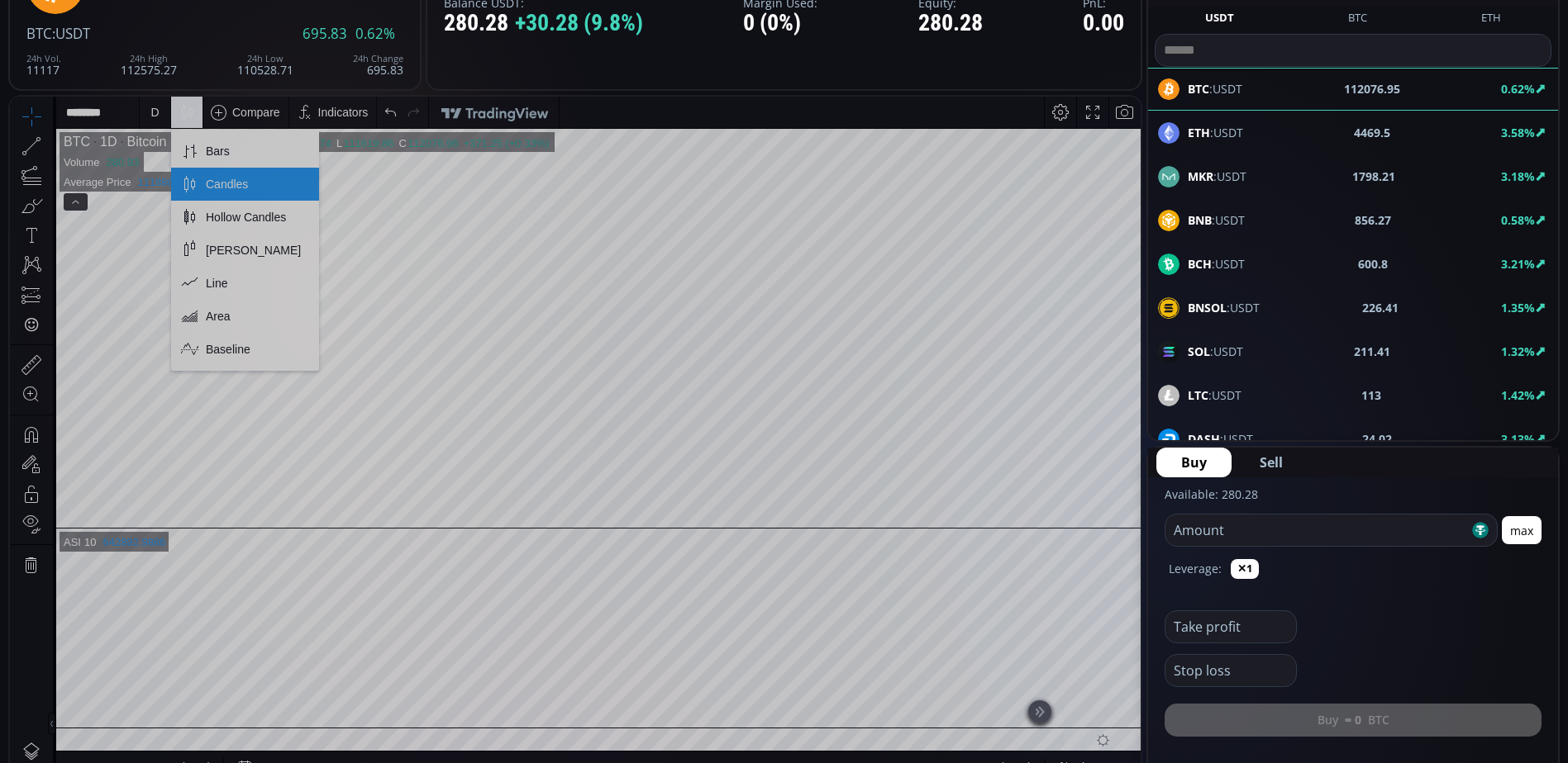
click at [200, 183] on icon at bounding box center [189, 183] width 23 height 23
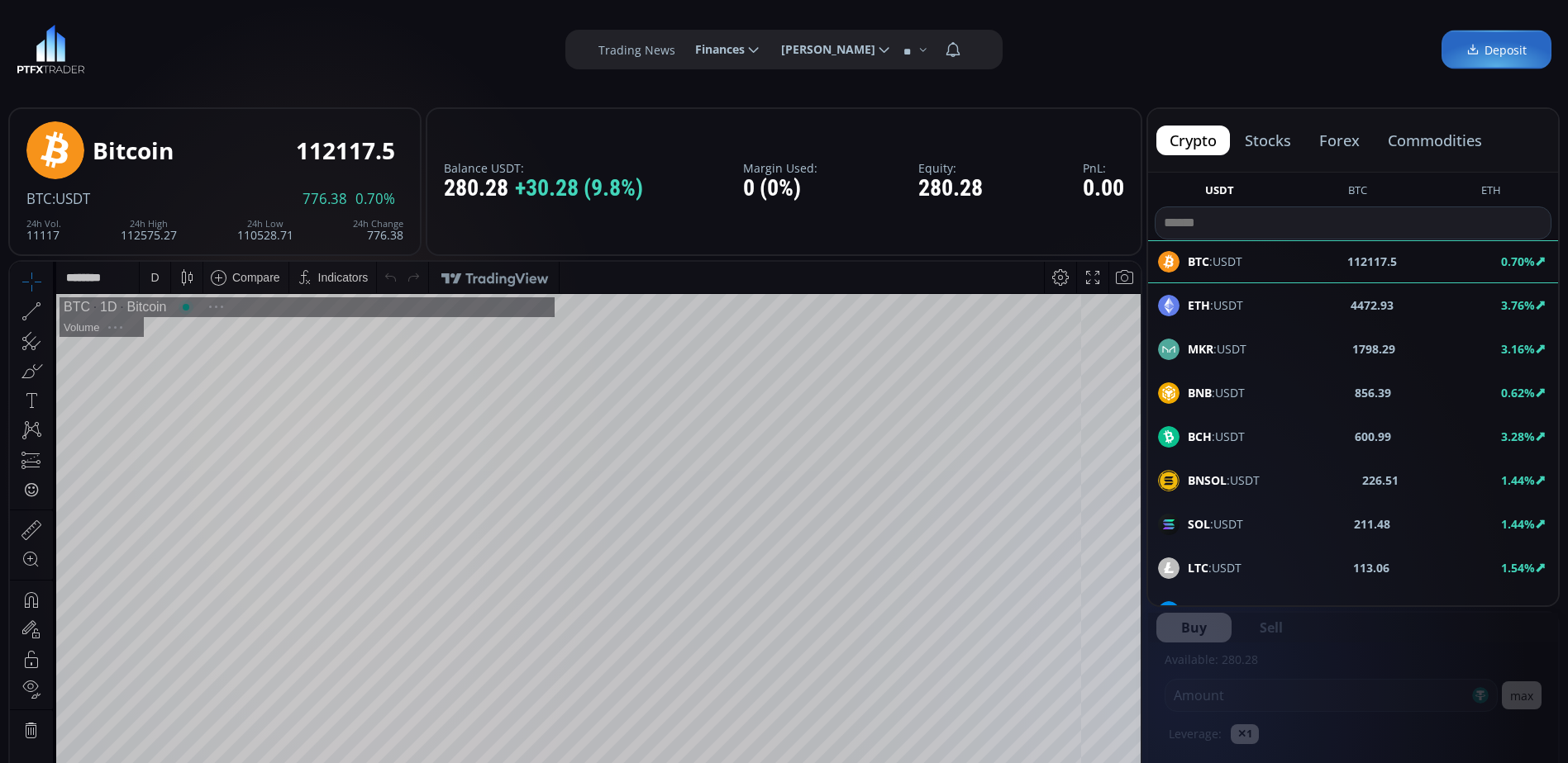
scroll to position [230, 0]
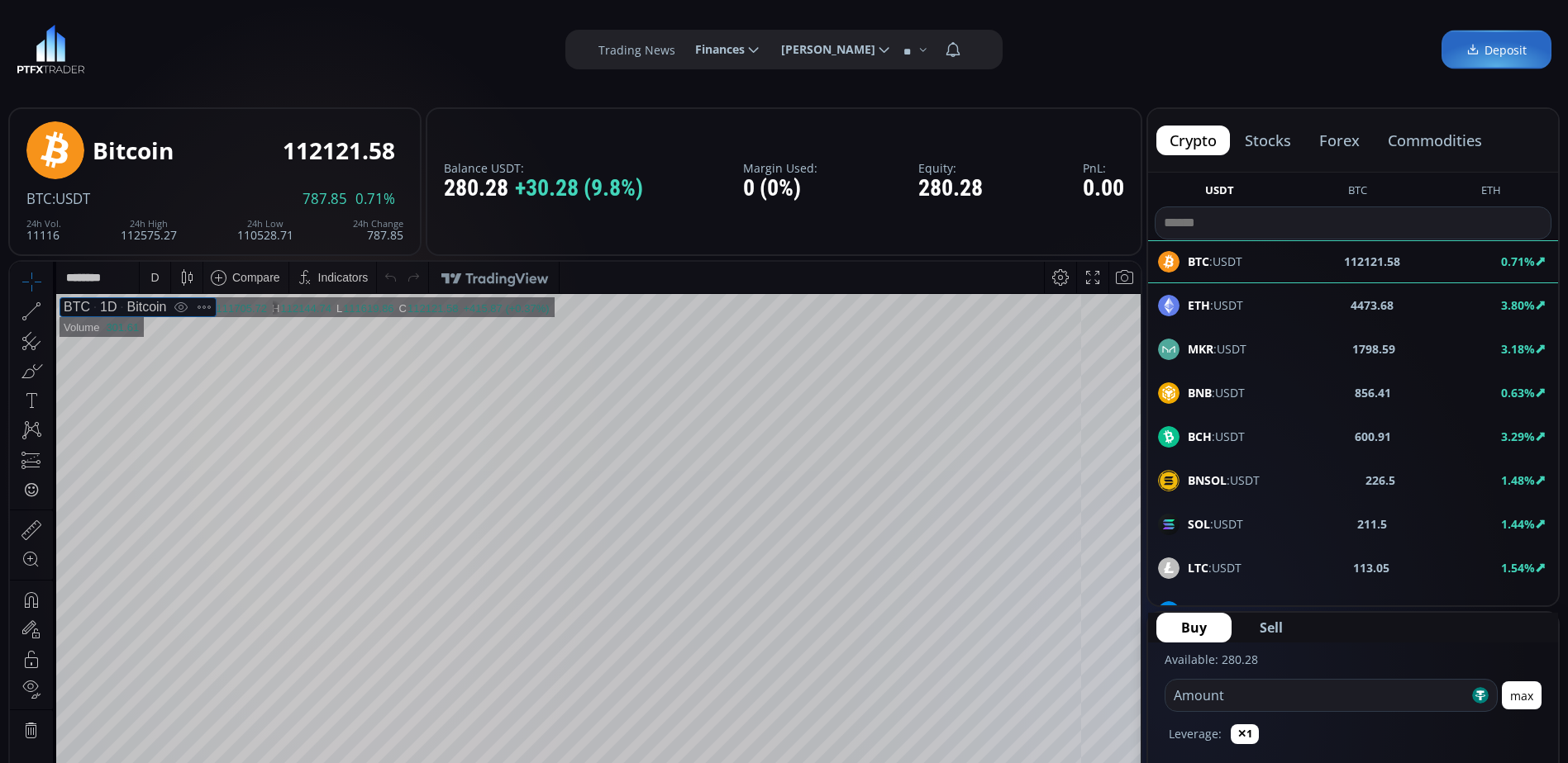
click at [102, 309] on div "1D" at bounding box center [103, 307] width 26 height 15
click at [201, 309] on div at bounding box center [204, 308] width 23 height 19
click at [684, 141] on div "Balance USDT: 280.28 +30.28 (9.8%) Margin Used: 0 (0%) Equity: 280.28 PnL: 0.00" at bounding box center [784, 182] width 716 height 149
click at [159, 278] on div "D" at bounding box center [155, 277] width 14 height 31
click at [165, 392] on div "15 minutes" at bounding box center [178, 391] width 56 height 13
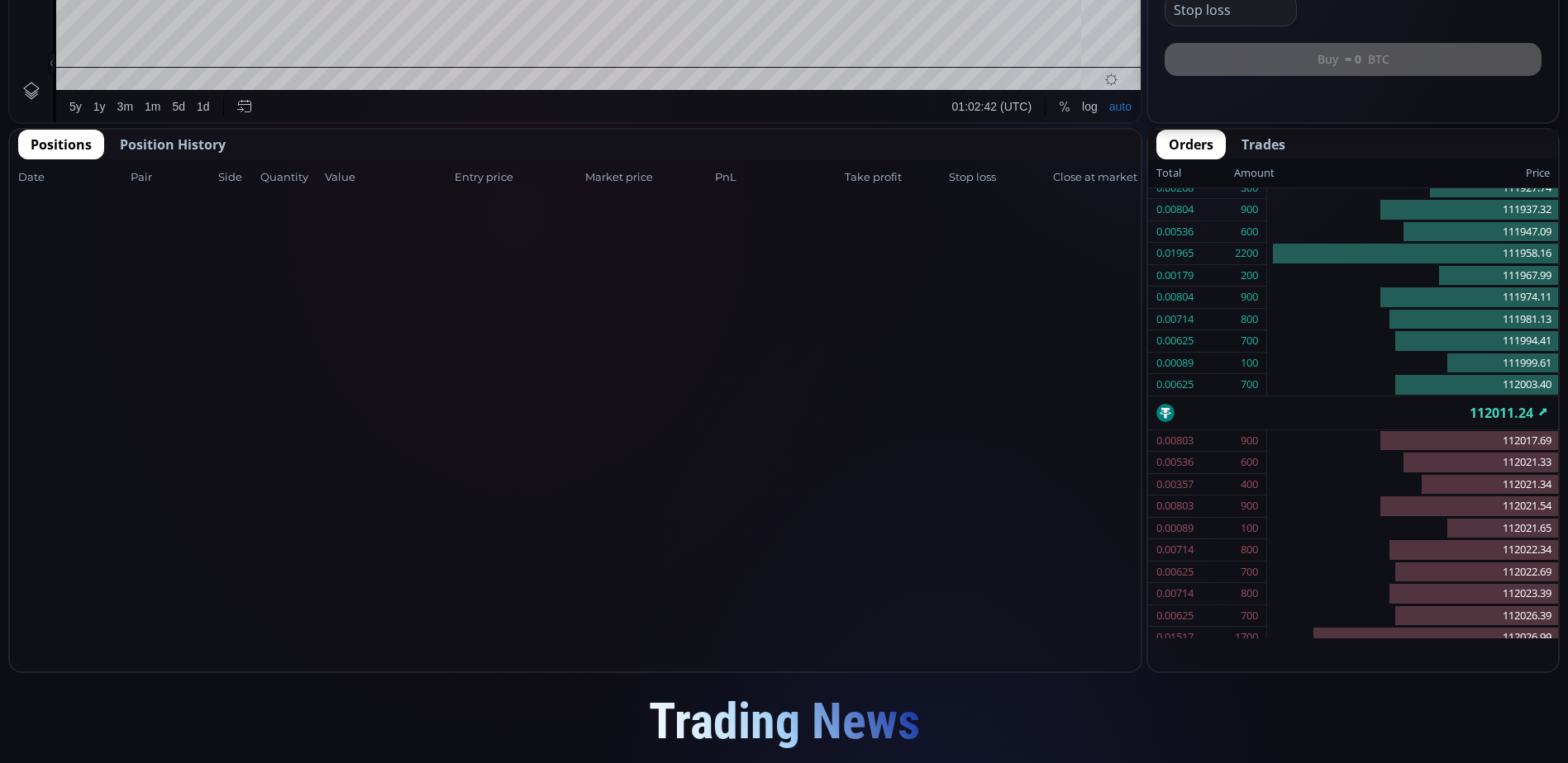
scroll to position [661, 0]
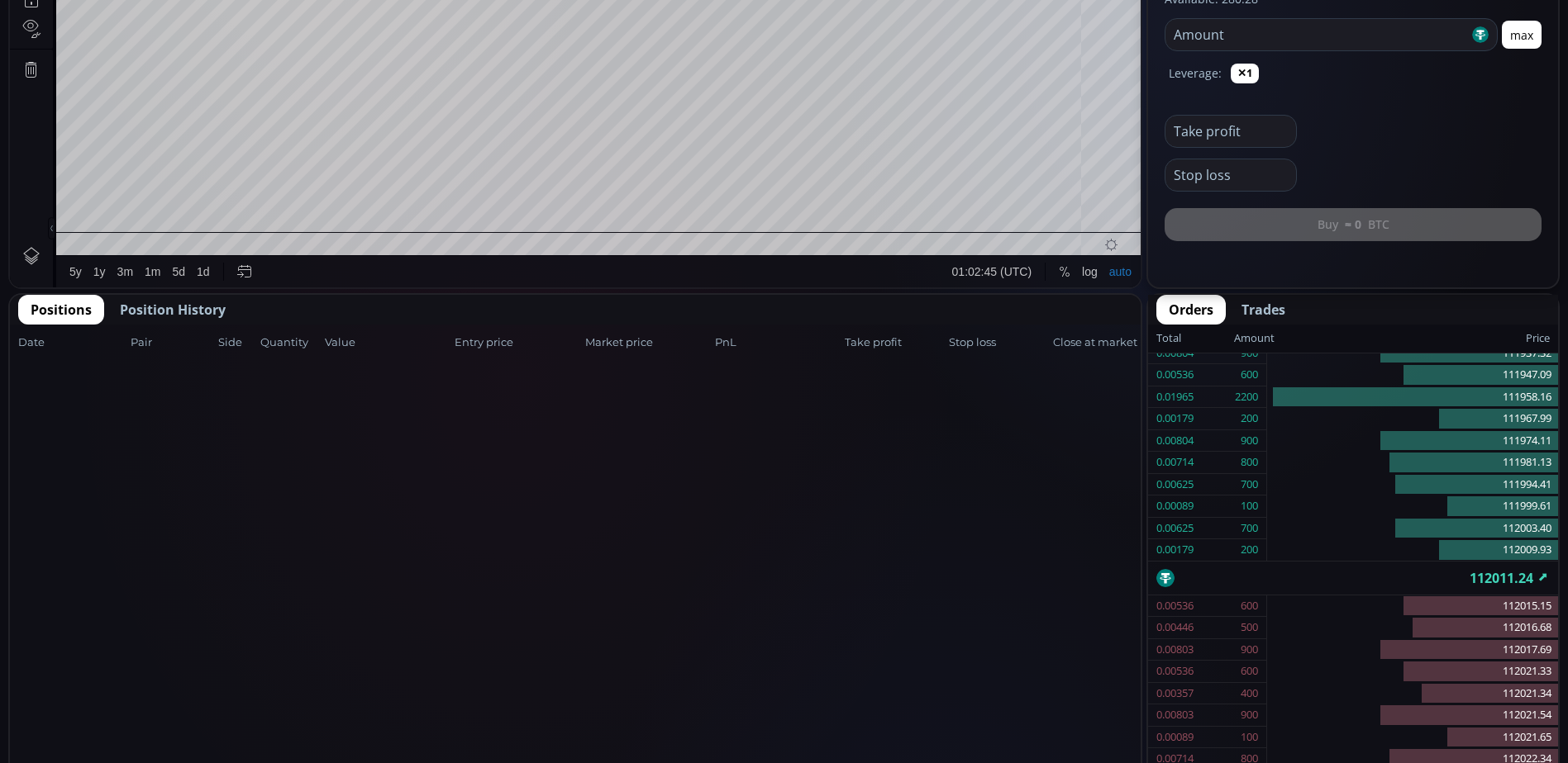
click at [151, 308] on span "Position History" at bounding box center [173, 310] width 106 height 20
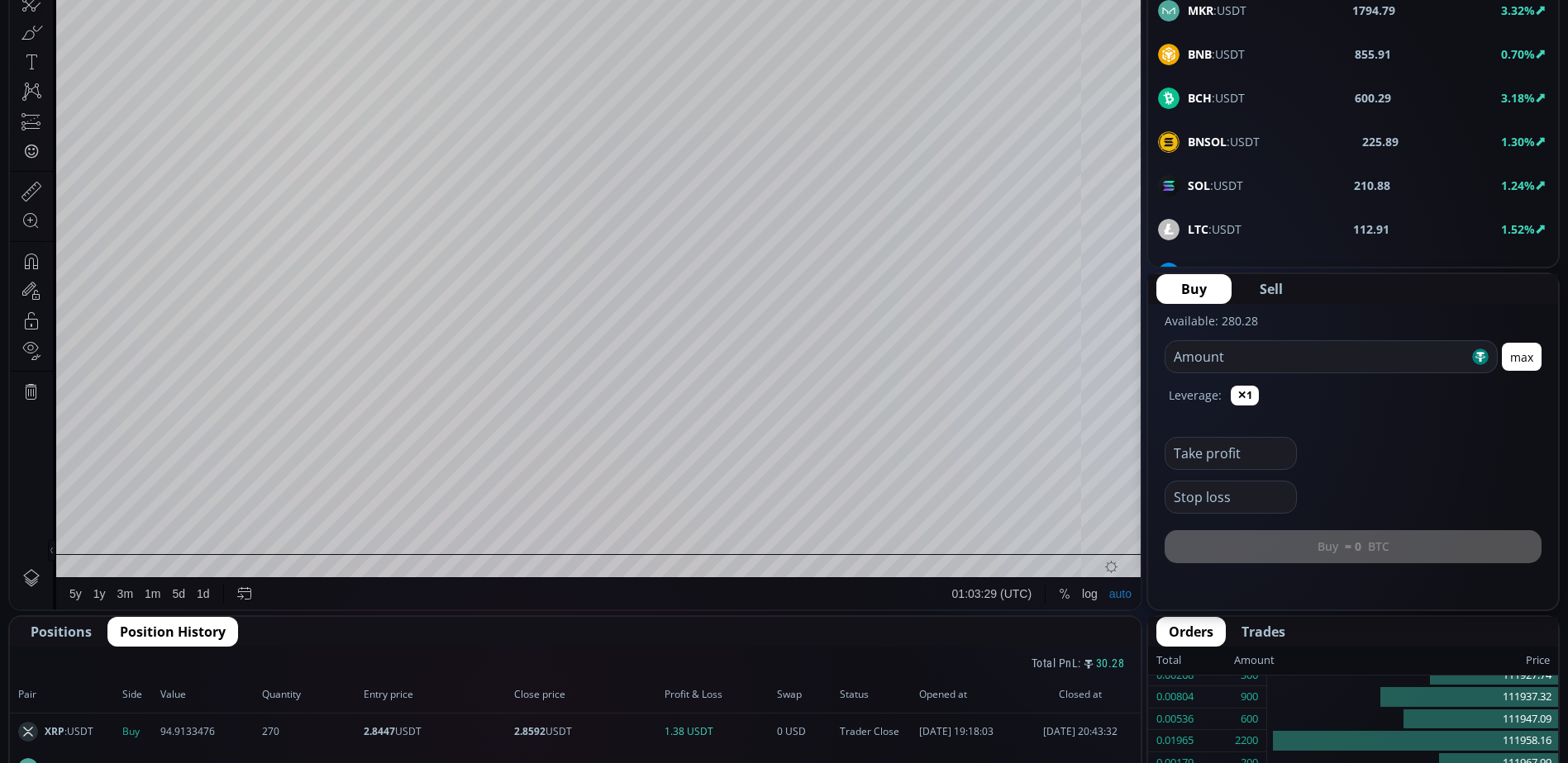
scroll to position [0, 0]
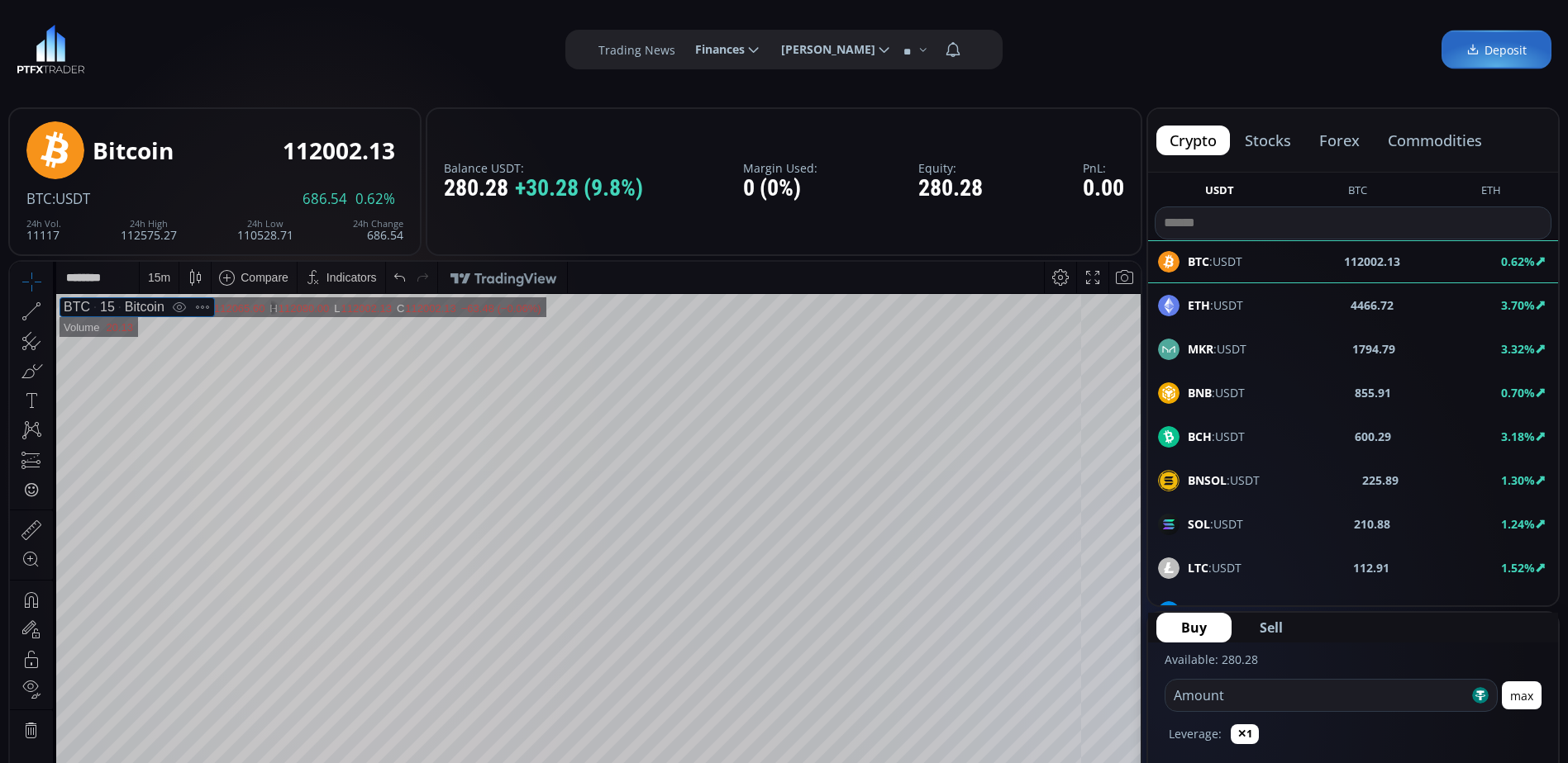
click at [1495, 41] on span "Deposit" at bounding box center [1496, 50] width 61 height 18
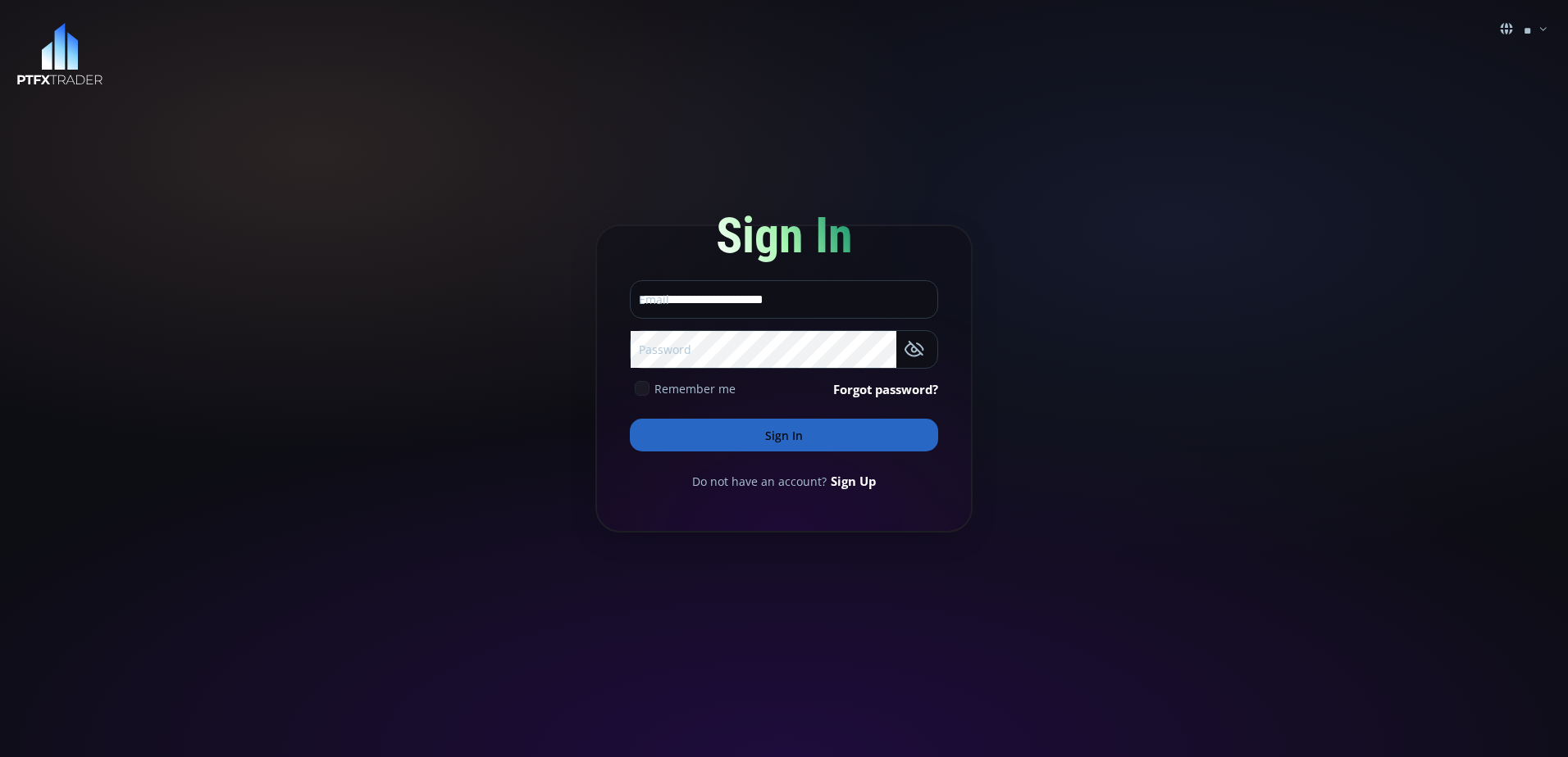
click at [642, 387] on icon at bounding box center [642, 389] width 15 height 15
click at [703, 427] on button "Sign In" at bounding box center [783, 435] width 308 height 33
